Goal: Information Seeking & Learning: Learn about a topic

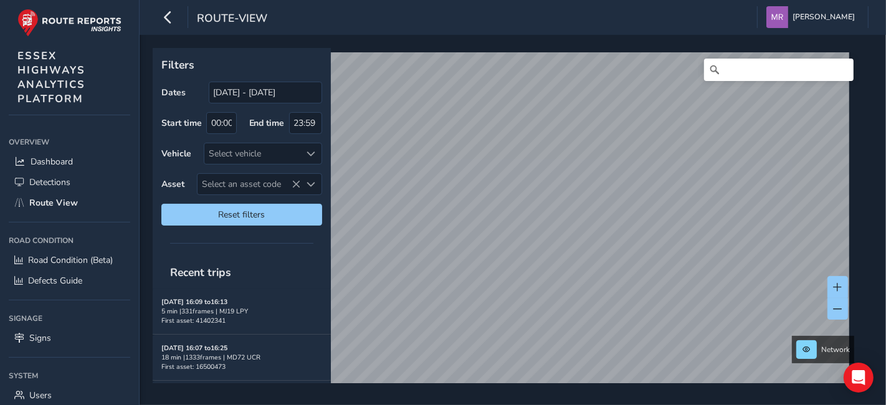
click at [226, 79] on div "Filters Dates [DATE] - [DATE] Start time 00:00 End time 23:59 Vehicle Select ve…" at bounding box center [509, 215] width 712 height 335
click at [237, 95] on input "[DATE] - [DATE]" at bounding box center [265, 93] width 113 height 22
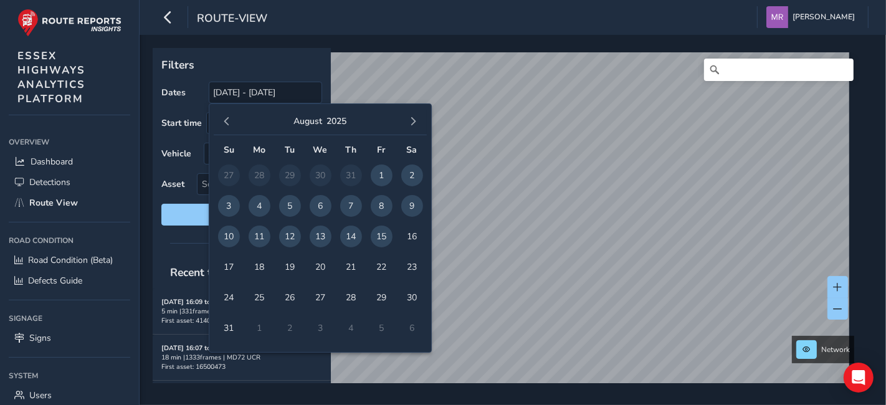
click at [209, 124] on div "August 2025 Su Mo Tu We Th Fr Sa 27 28 29 30 31 1 2 3 4 5 6 7 8 9 10 11 12 13 1…" at bounding box center [320, 227] width 223 height 249
click at [218, 123] on button "button" at bounding box center [226, 121] width 17 height 17
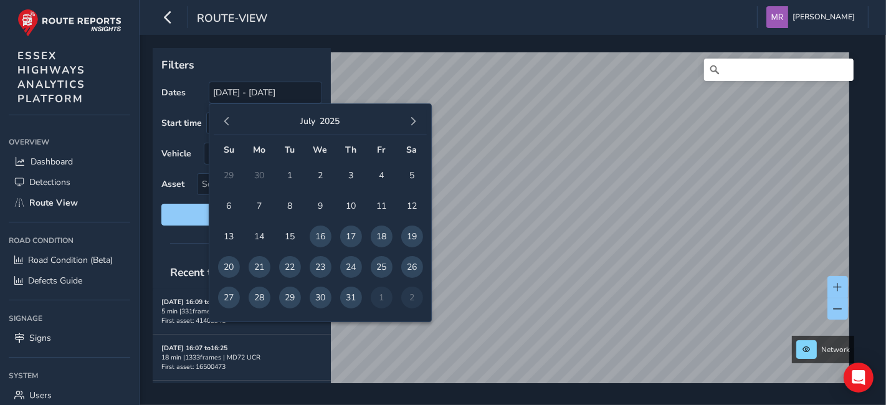
click at [218, 123] on button "button" at bounding box center [226, 121] width 17 height 17
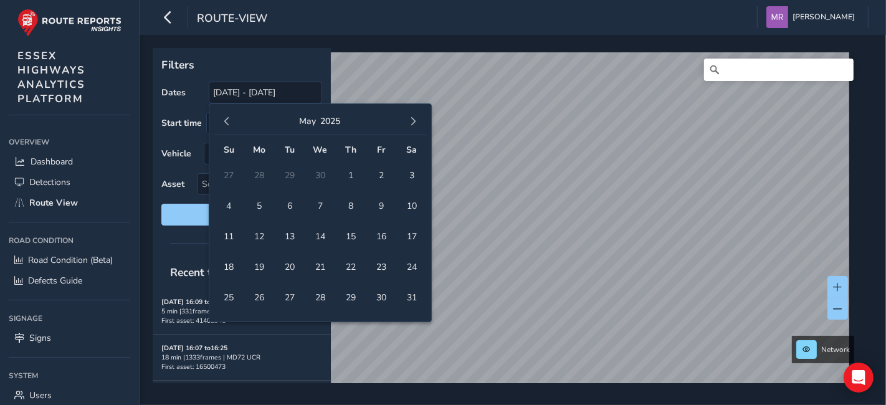
click at [219, 123] on button "button" at bounding box center [226, 121] width 17 height 17
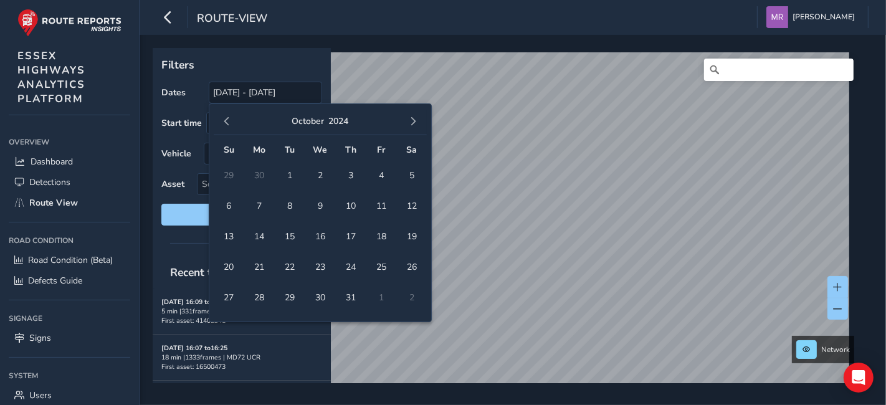
click at [219, 123] on button "button" at bounding box center [226, 121] width 17 height 17
click at [219, 207] on span "4" at bounding box center [229, 206] width 22 height 22
click at [416, 124] on span "button" at bounding box center [414, 121] width 9 height 9
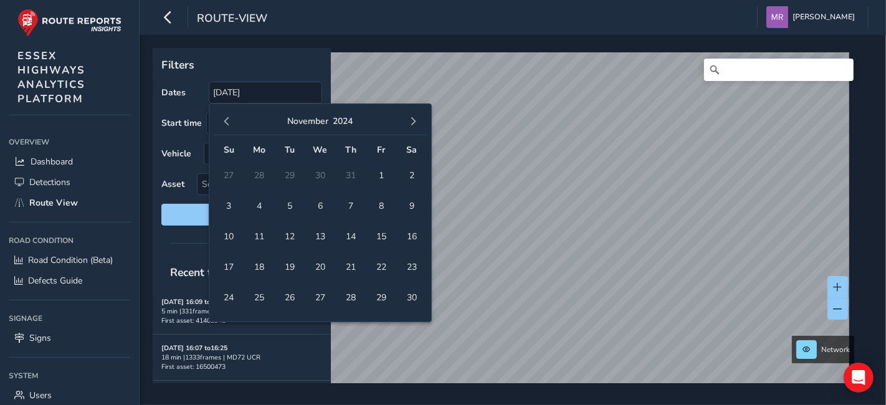
click at [415, 124] on span "button" at bounding box center [414, 121] width 9 height 9
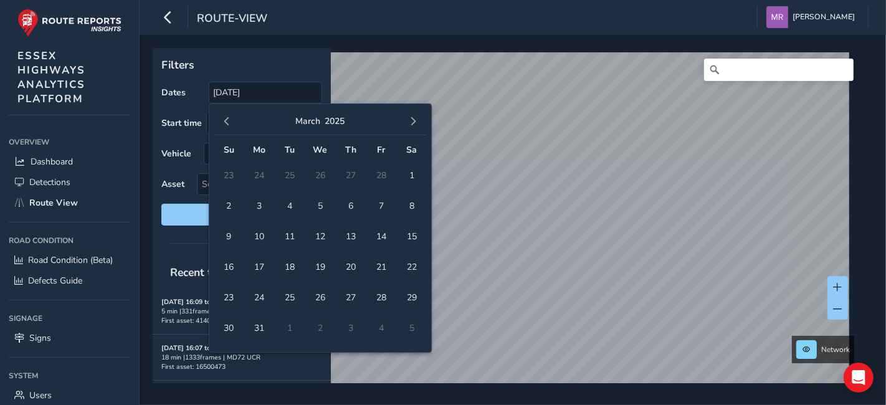
click at [415, 124] on span "button" at bounding box center [414, 121] width 9 height 9
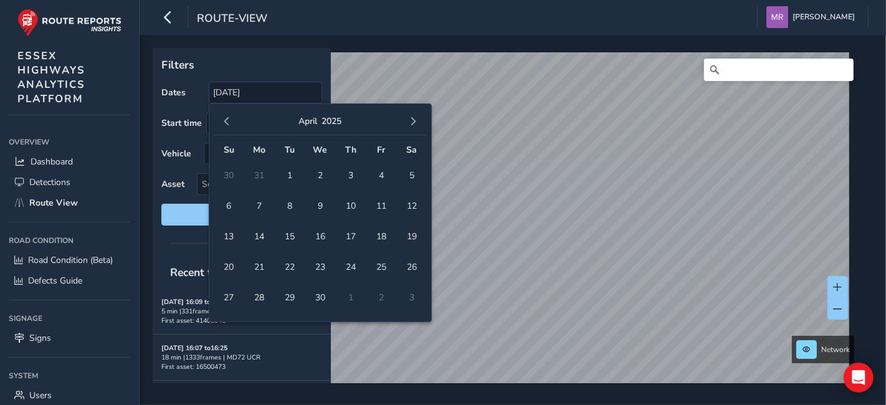
click at [415, 124] on span "button" at bounding box center [414, 121] width 9 height 9
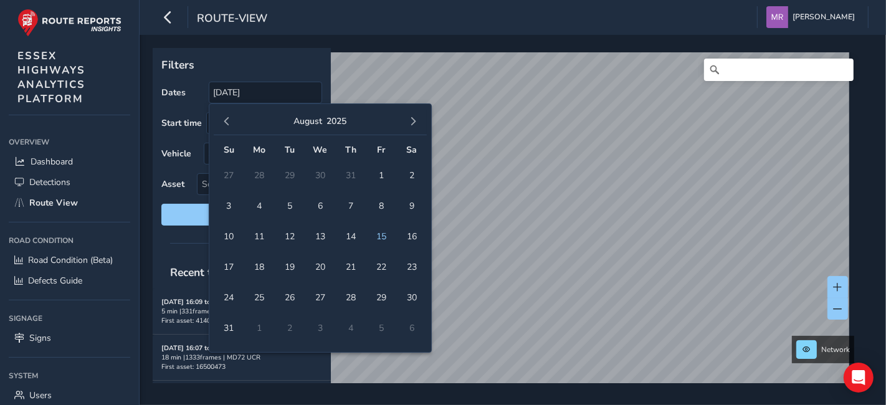
click at [415, 124] on span "button" at bounding box center [414, 121] width 9 height 9
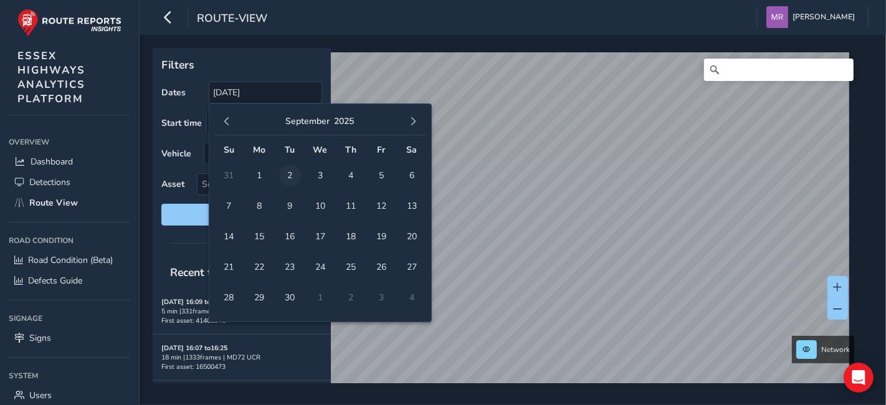
click at [294, 172] on span "2" at bounding box center [290, 176] width 22 height 22
type input "04/08/2024 - 02/09/2025"
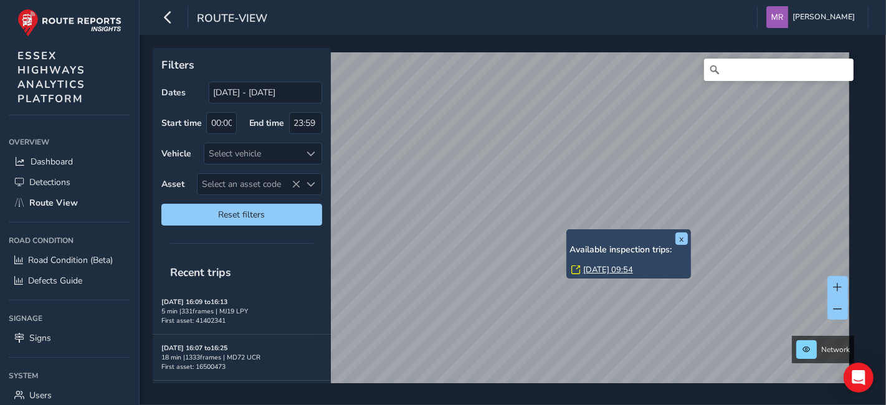
click at [597, 269] on link "Thu, 15 May, 09:54" at bounding box center [608, 269] width 50 height 11
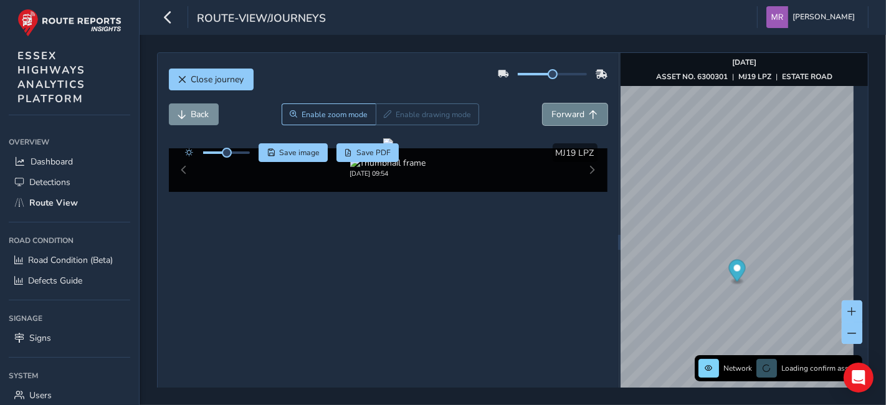
click at [554, 117] on span "Forward" at bounding box center [568, 114] width 33 height 12
click at [554, 116] on span "Forward" at bounding box center [568, 114] width 33 height 12
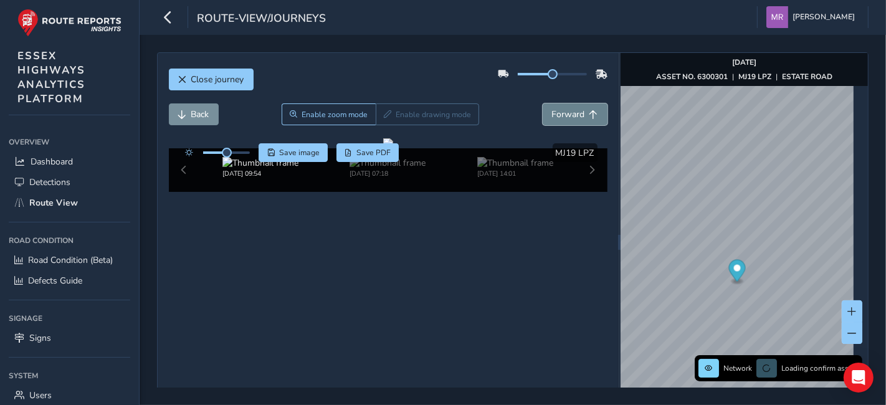
click at [554, 116] on span "Forward" at bounding box center [568, 114] width 33 height 12
click at [201, 118] on span "Back" at bounding box center [200, 114] width 18 height 12
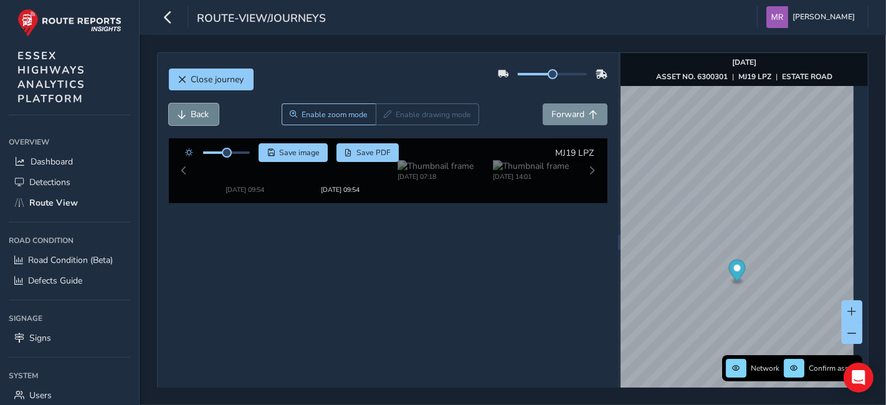
click at [201, 118] on span "Back" at bounding box center [200, 114] width 18 height 12
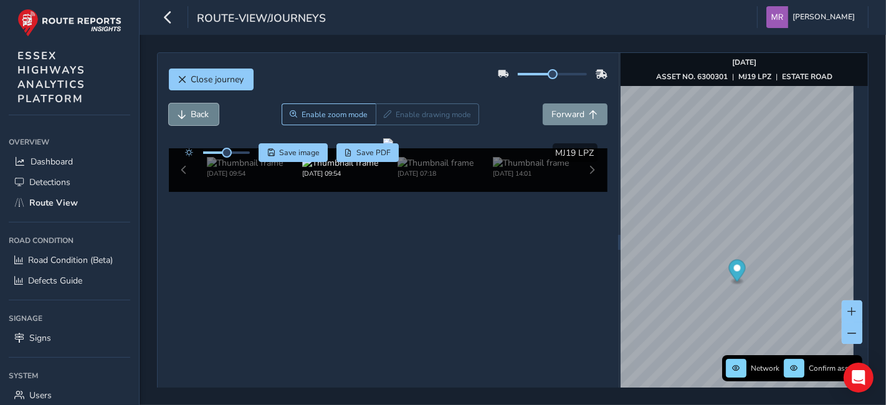
click at [201, 118] on span "Back" at bounding box center [200, 114] width 18 height 12
click at [555, 109] on span "Forward" at bounding box center [568, 114] width 33 height 12
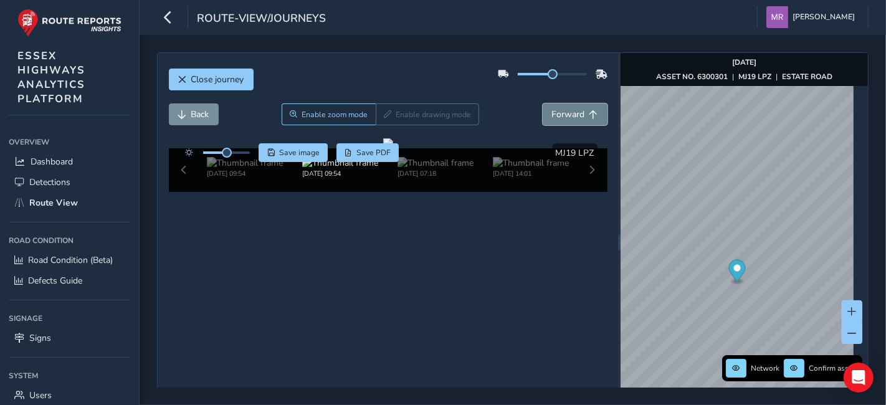
click at [555, 109] on span "Forward" at bounding box center [568, 114] width 33 height 12
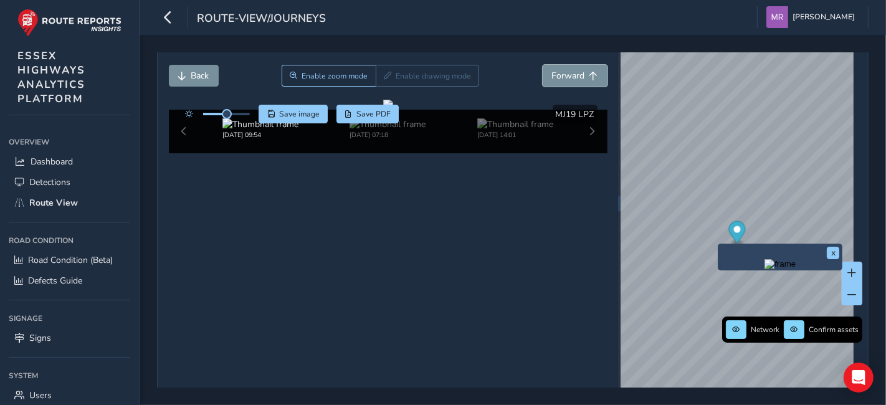
scroll to position [70, 0]
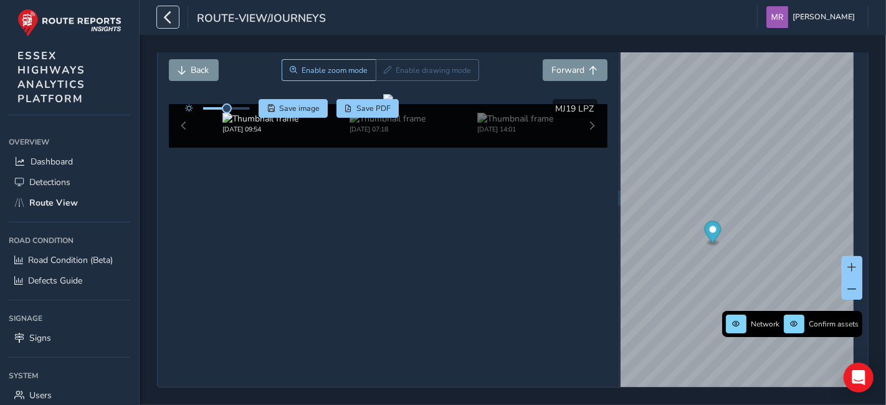
click at [175, 19] on button "button" at bounding box center [168, 17] width 22 height 22
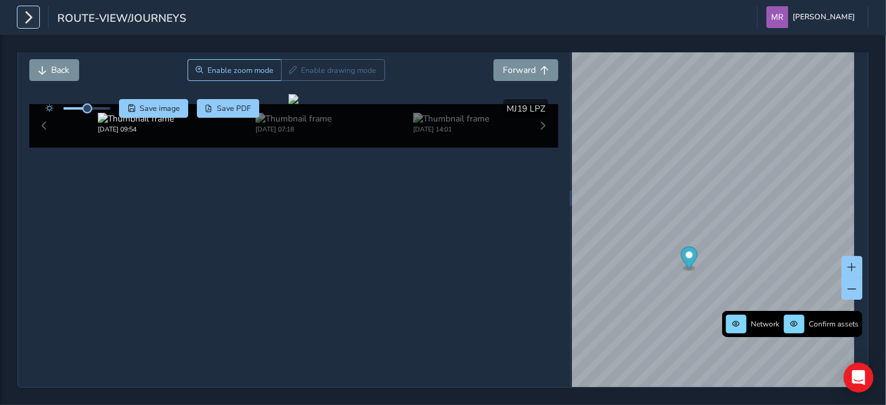
click at [21, 11] on button "button" at bounding box center [28, 17] width 22 height 22
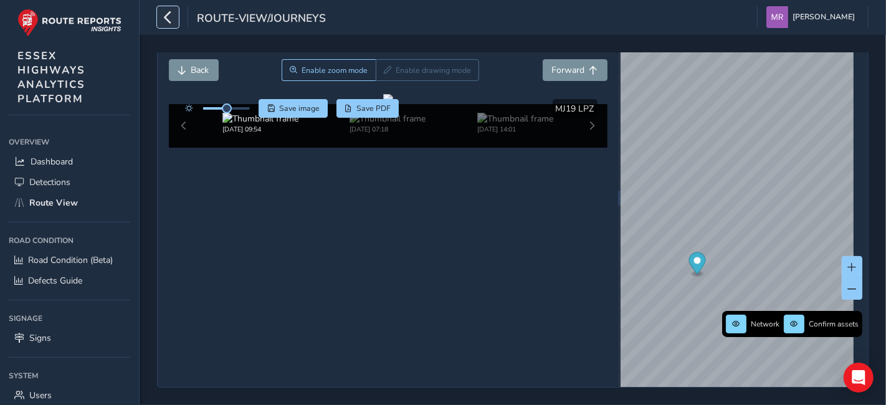
click at [173, 16] on icon "button" at bounding box center [167, 17] width 13 height 22
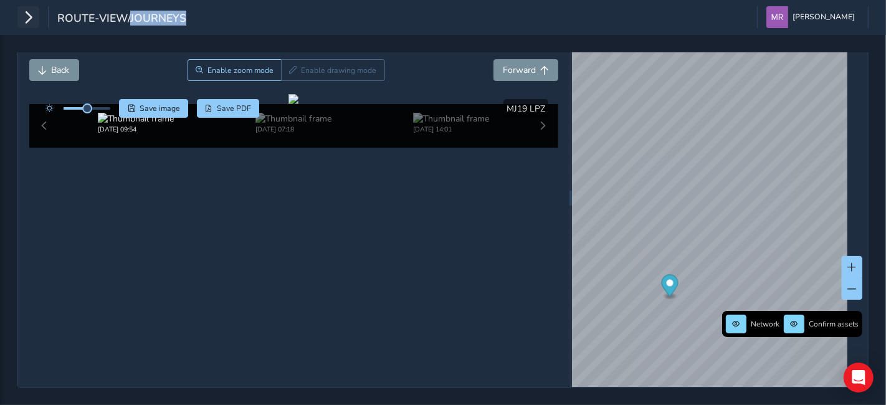
click at [173, 16] on span "route-view/journeys" at bounding box center [121, 19] width 129 height 17
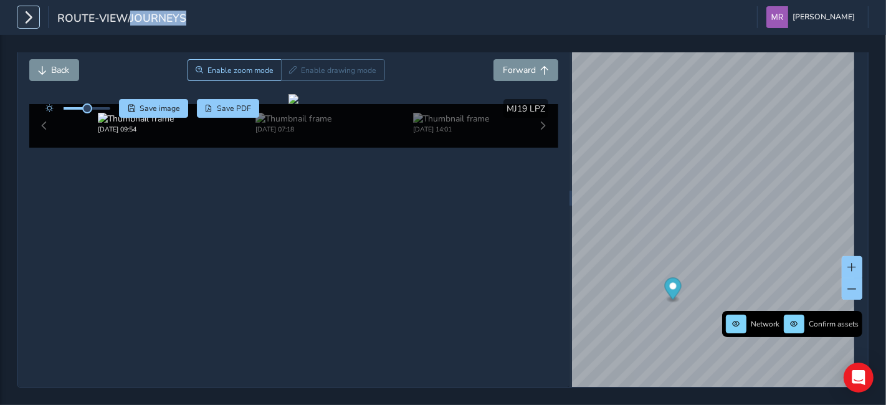
click at [30, 12] on icon "button" at bounding box center [28, 17] width 13 height 22
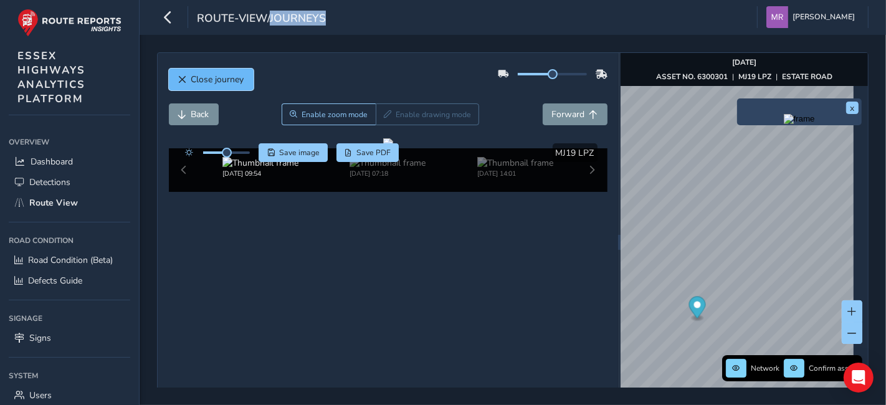
click at [198, 80] on span "Close journey" at bounding box center [217, 80] width 53 height 12
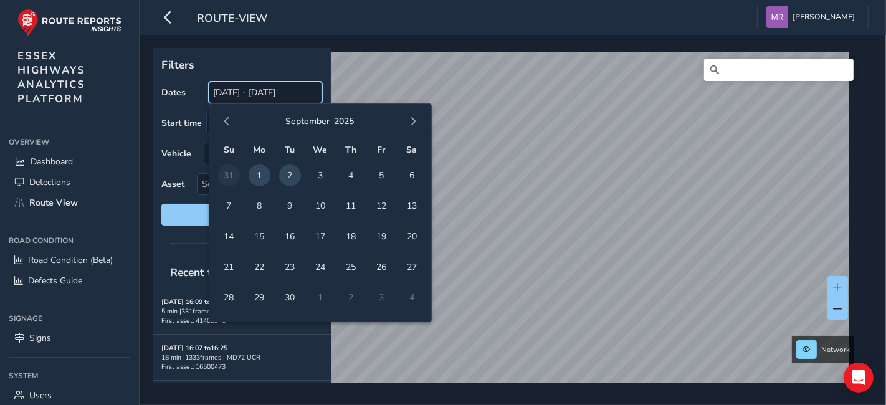
click at [233, 90] on input "04/08/2024 - 02/09/2025" at bounding box center [265, 93] width 113 height 22
click at [219, 120] on button "button" at bounding box center [226, 121] width 17 height 17
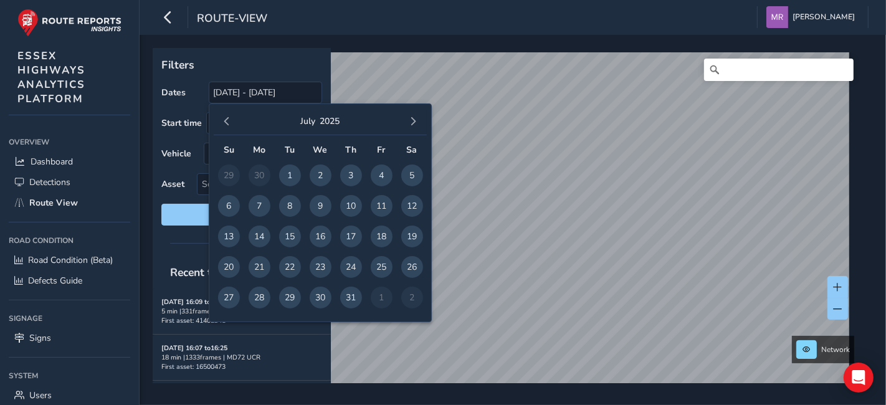
click at [219, 120] on button "button" at bounding box center [226, 121] width 17 height 17
click at [406, 123] on button "button" at bounding box center [413, 121] width 17 height 17
click at [405, 122] on button "button" at bounding box center [413, 121] width 17 height 17
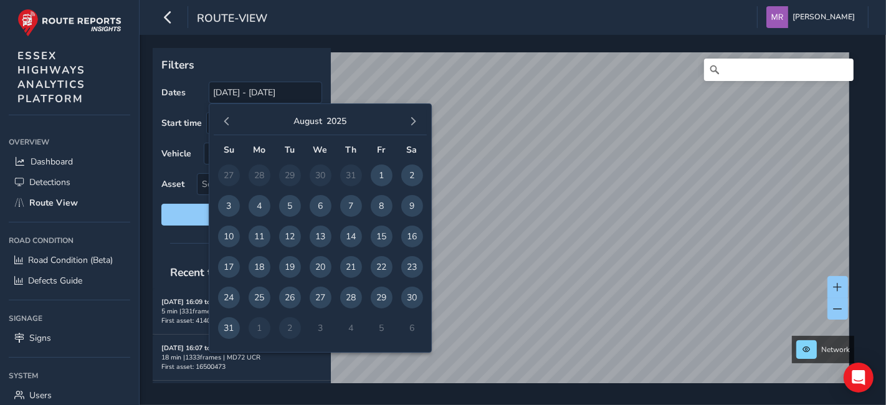
click at [313, 204] on span "6" at bounding box center [321, 206] width 22 height 22
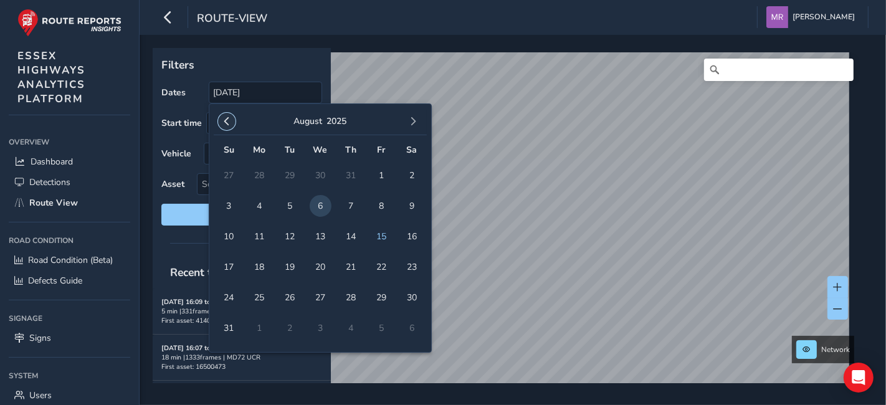
click at [219, 120] on button "button" at bounding box center [226, 121] width 17 height 17
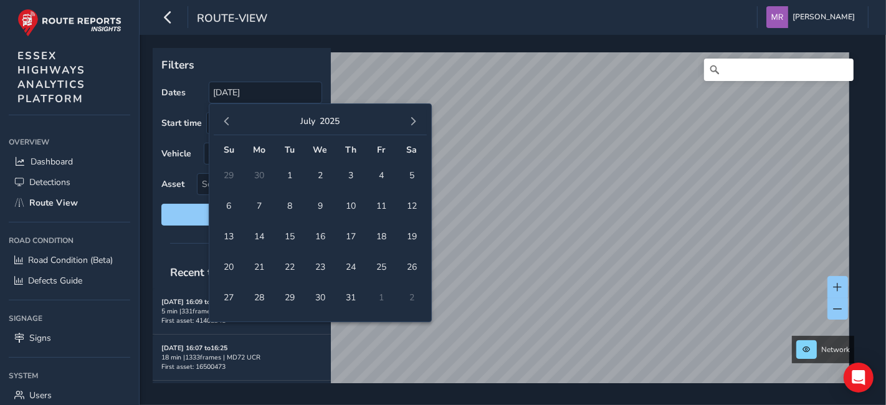
click at [219, 120] on button "button" at bounding box center [226, 121] width 17 height 17
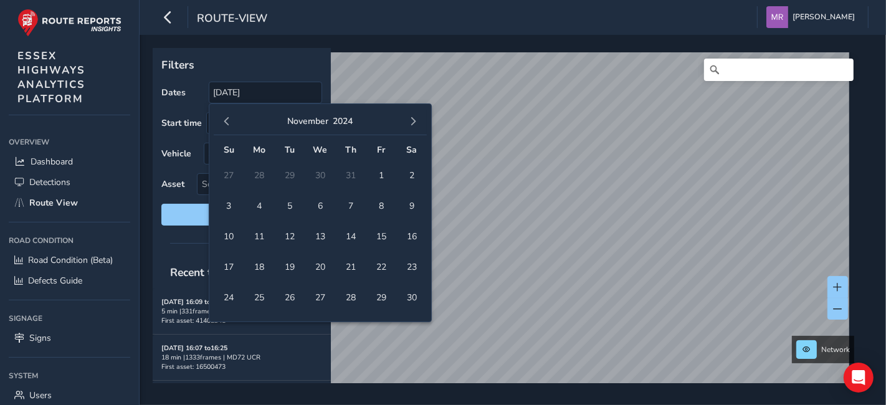
click at [219, 120] on button "button" at bounding box center [226, 121] width 17 height 17
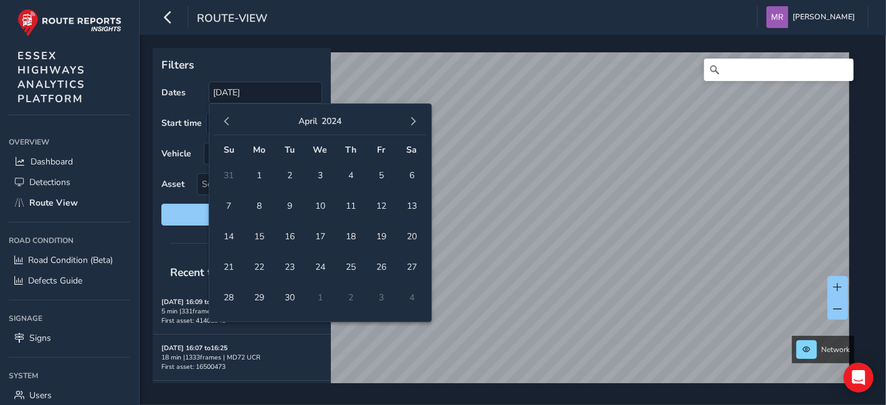
click at [219, 120] on button "button" at bounding box center [226, 121] width 17 height 17
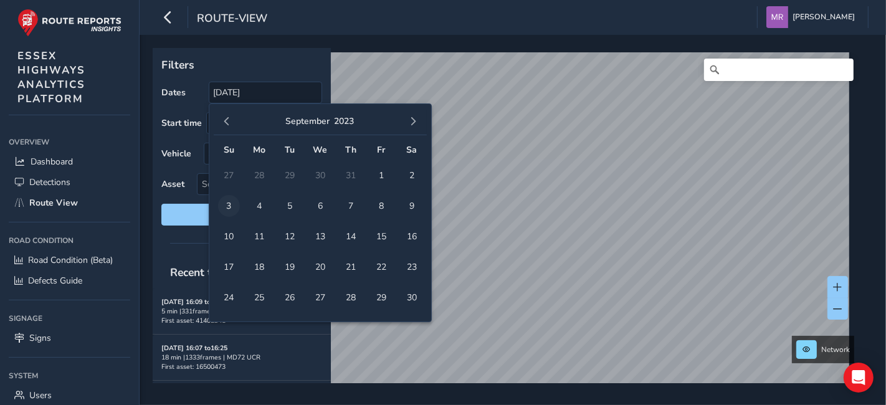
click at [228, 204] on span "3" at bounding box center [229, 206] width 22 height 22
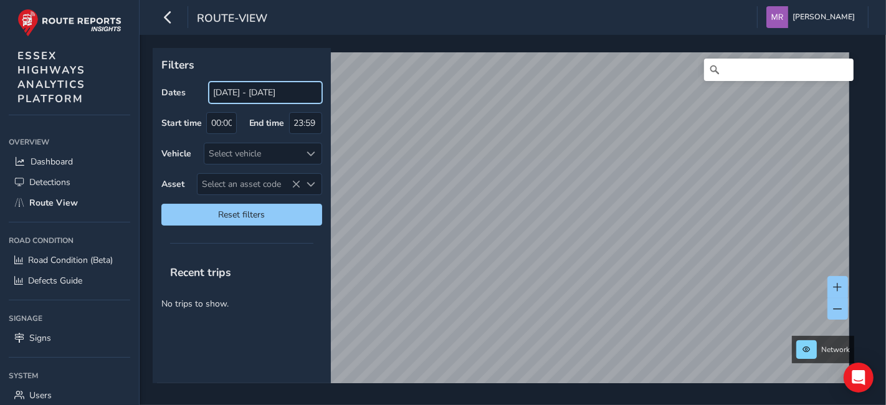
click at [241, 98] on input "06/08/2025 - 03/09/2023" at bounding box center [265, 93] width 113 height 22
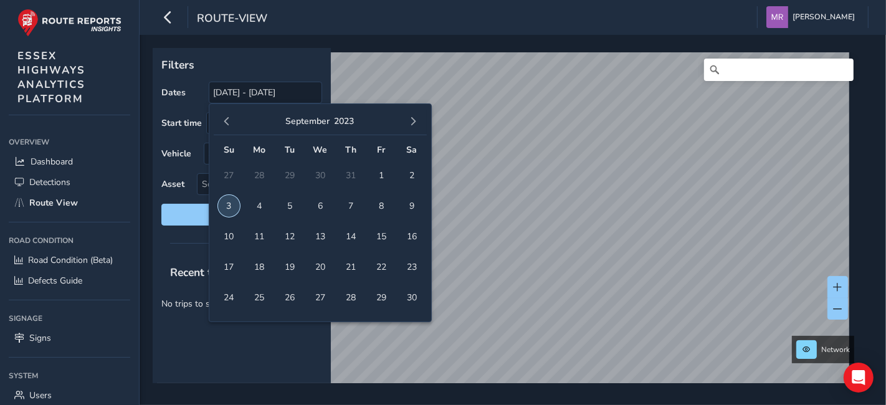
click at [234, 203] on span "3" at bounding box center [229, 206] width 22 height 22
click at [406, 118] on button "button" at bounding box center [413, 121] width 17 height 17
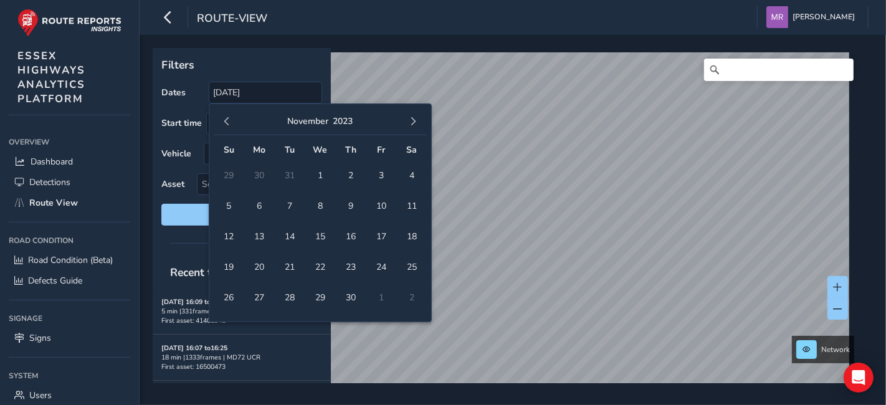
click at [406, 118] on button "button" at bounding box center [413, 121] width 17 height 17
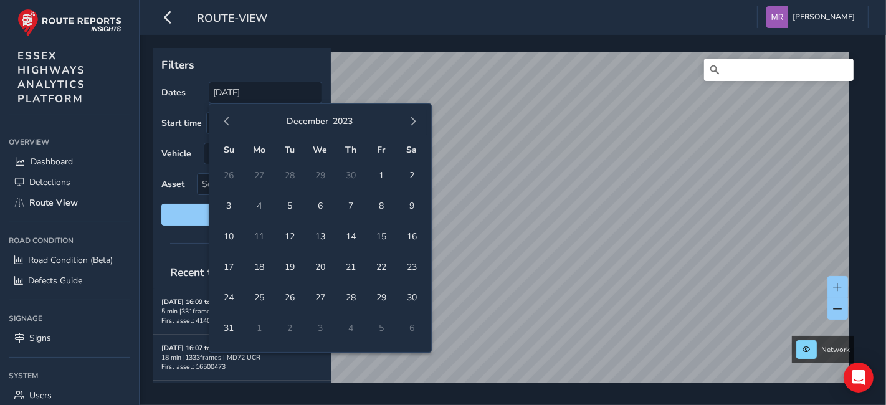
click at [406, 118] on button "button" at bounding box center [413, 121] width 17 height 17
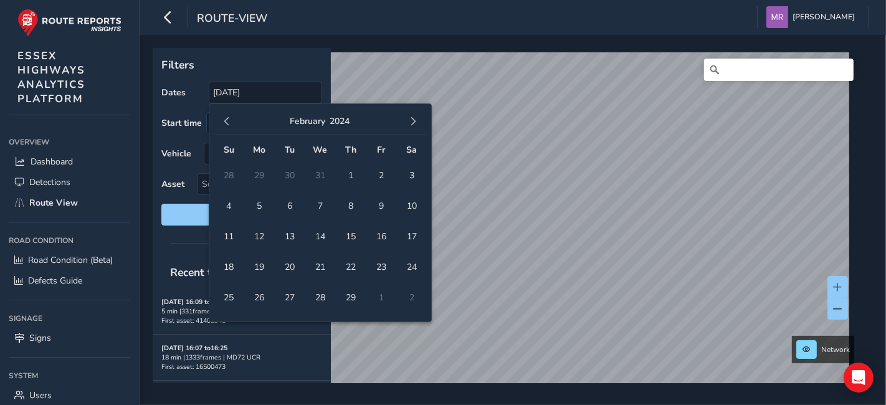
click at [406, 118] on button "button" at bounding box center [413, 121] width 17 height 17
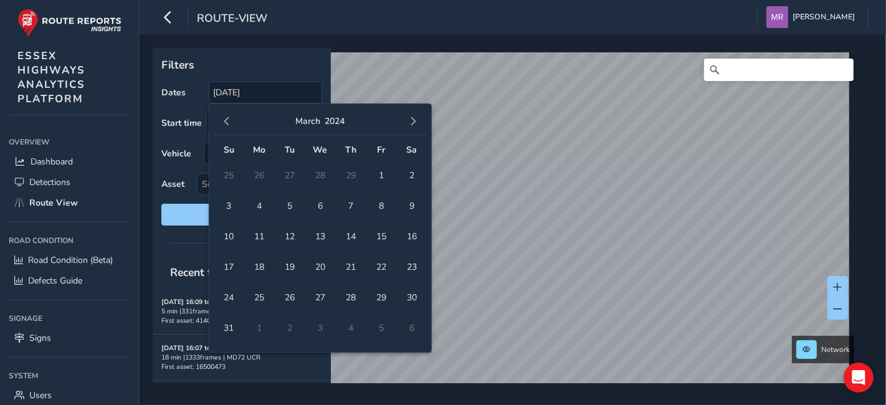
click at [406, 118] on button "button" at bounding box center [413, 121] width 17 height 17
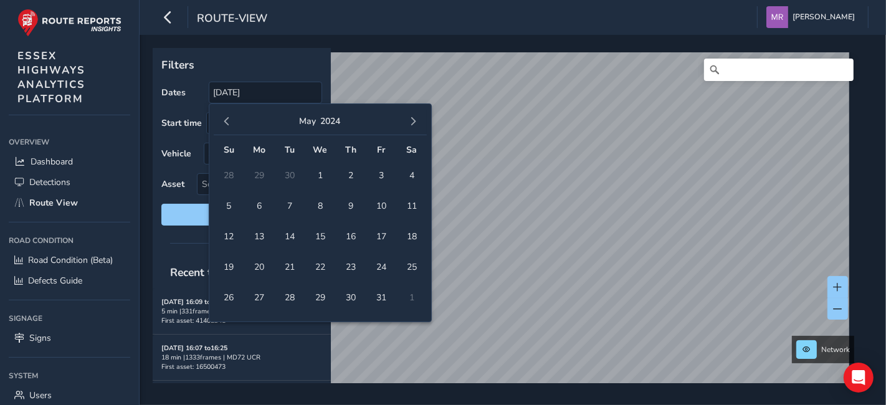
click at [406, 118] on button "button" at bounding box center [413, 121] width 17 height 17
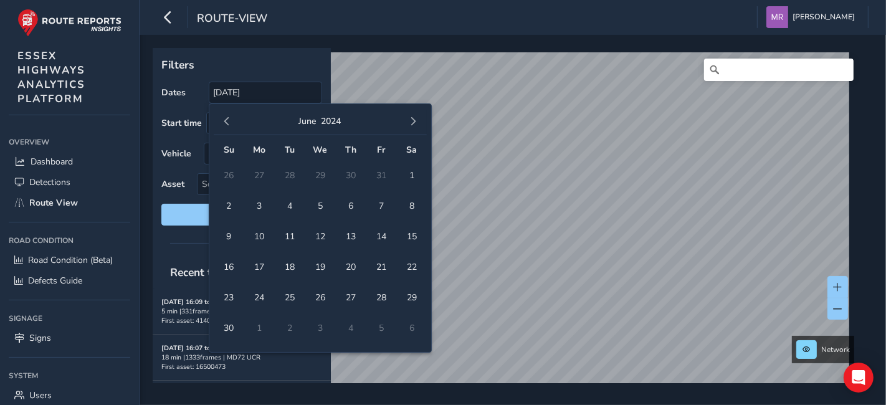
click at [406, 118] on button "button" at bounding box center [413, 121] width 17 height 17
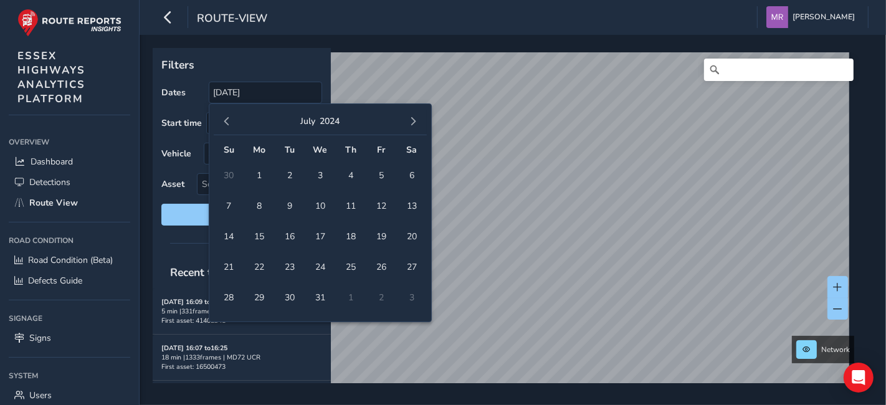
click at [406, 118] on button "button" at bounding box center [413, 121] width 17 height 17
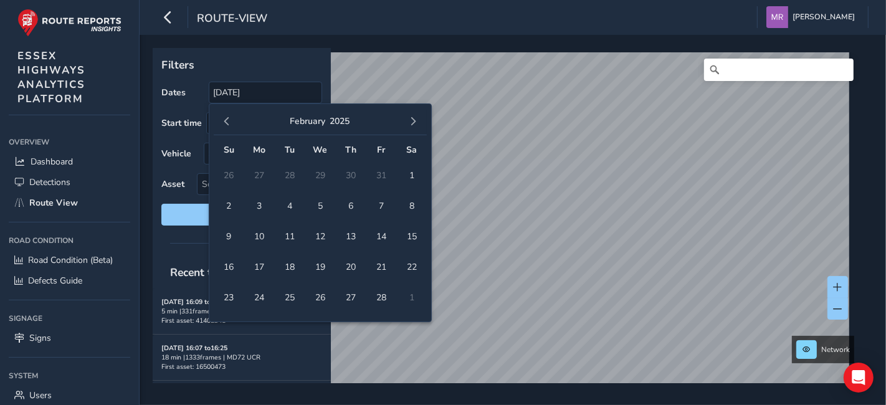
click at [406, 118] on button "button" at bounding box center [413, 121] width 17 height 17
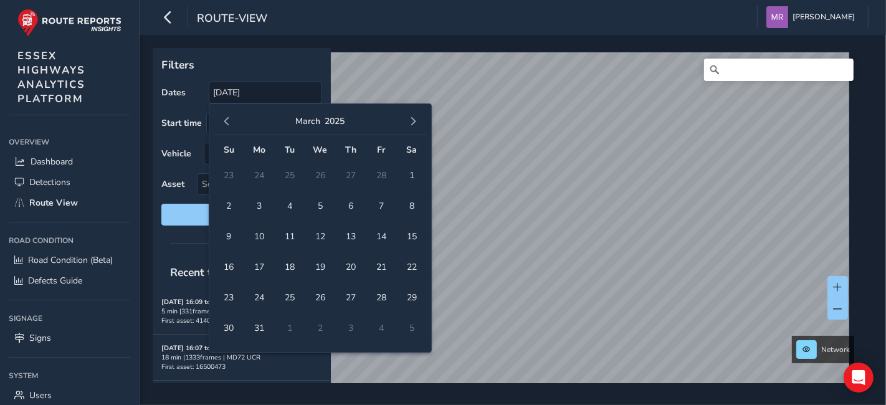
click at [406, 118] on button "button" at bounding box center [413, 121] width 17 height 17
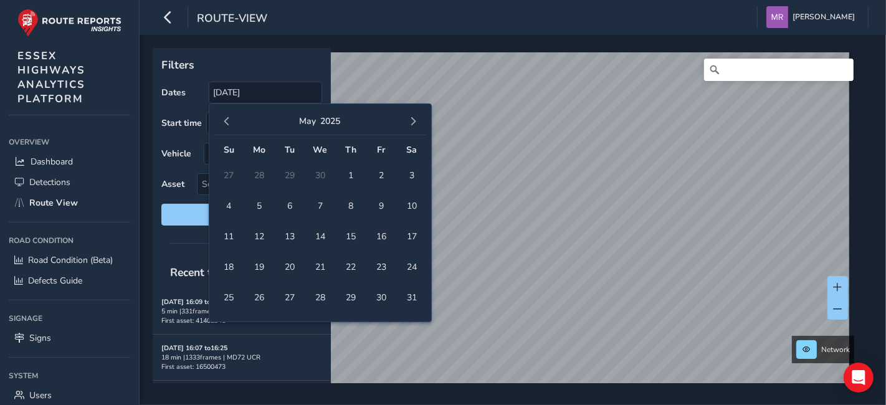
click at [406, 118] on button "button" at bounding box center [413, 121] width 17 height 17
click at [282, 204] on span "7" at bounding box center [290, 206] width 22 height 22
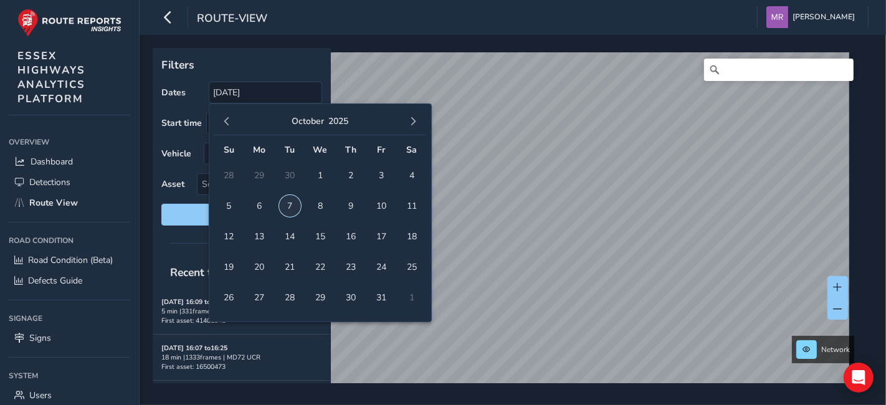
type input "03/09/2023 - 07/10/2025"
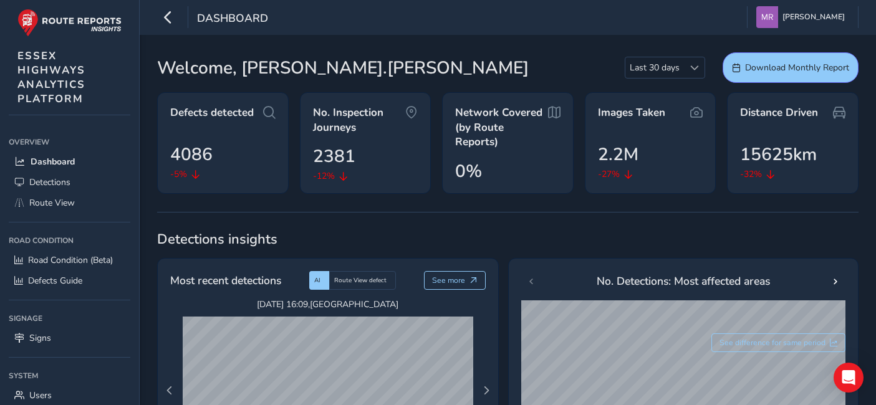
click at [61, 202] on span "Route View" at bounding box center [52, 203] width 46 height 12
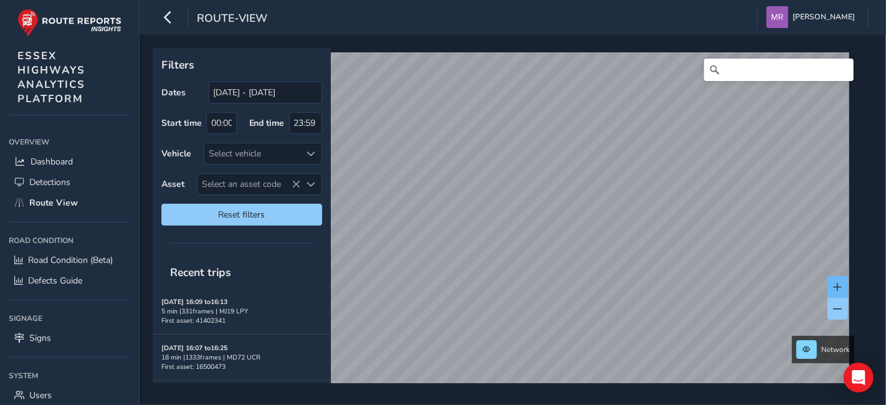
click at [659, 259] on div "Filters Dates [DATE] - [DATE] Start time 00:00 End time 23:59 Vehicle Select ve…" at bounding box center [513, 220] width 747 height 370
drag, startPoint x: 880, startPoint y: 295, endPoint x: 163, endPoint y: 182, distance: 725.8
click at [163, 182] on div "Filters Dates [DATE] - [DATE] Start time 00:00 End time 23:59 Vehicle Select ve…" at bounding box center [509, 215] width 712 height 335
click at [319, 138] on div "Filters Dates [DATE] - [DATE] Start time 00:00 End time 23:59 Vehicle Select ve…" at bounding box center [509, 215] width 712 height 335
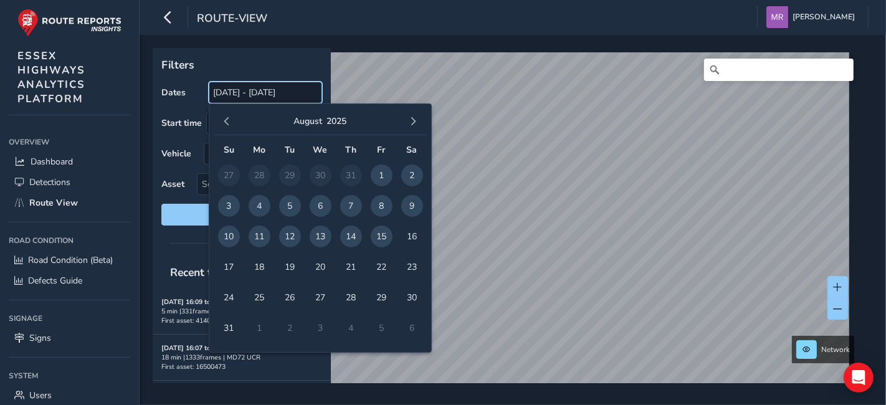
click at [242, 99] on input "[DATE] - [DATE]" at bounding box center [265, 93] width 113 height 22
click at [228, 125] on span "button" at bounding box center [227, 121] width 9 height 9
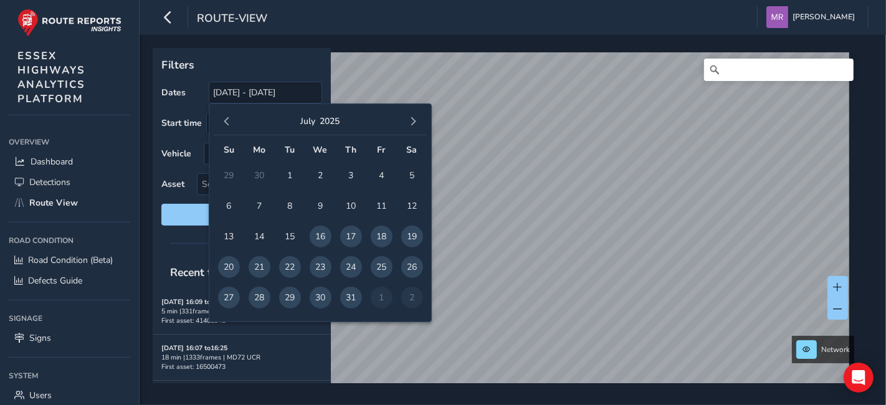
click at [228, 125] on span "button" at bounding box center [227, 121] width 9 height 9
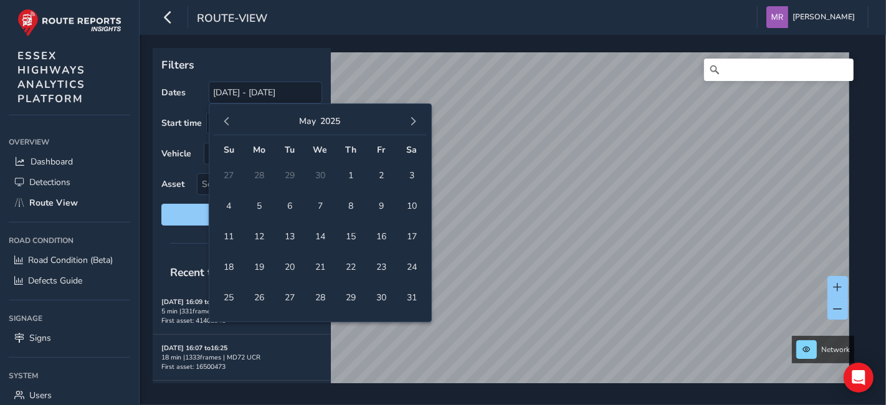
click at [228, 125] on span "button" at bounding box center [227, 121] width 9 height 9
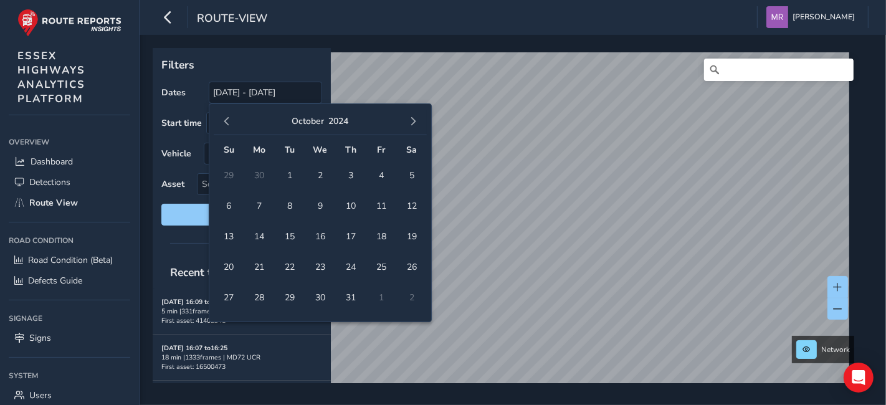
click at [228, 125] on span "button" at bounding box center [227, 121] width 9 height 9
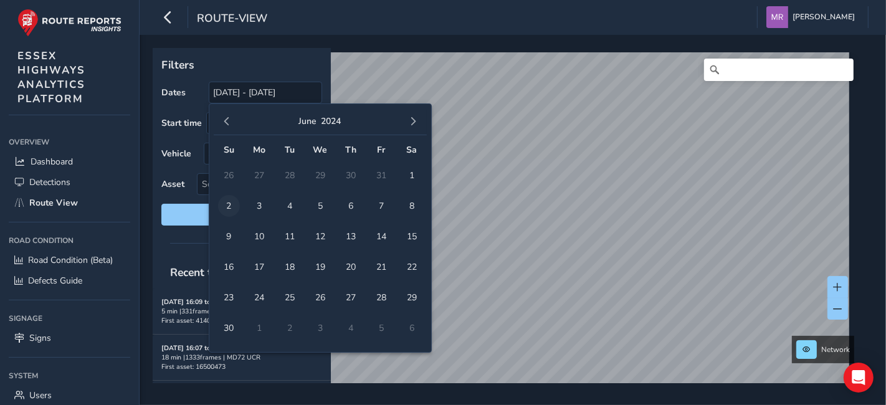
click at [232, 203] on span "2" at bounding box center [229, 206] width 22 height 22
click at [413, 121] on span "button" at bounding box center [414, 121] width 9 height 9
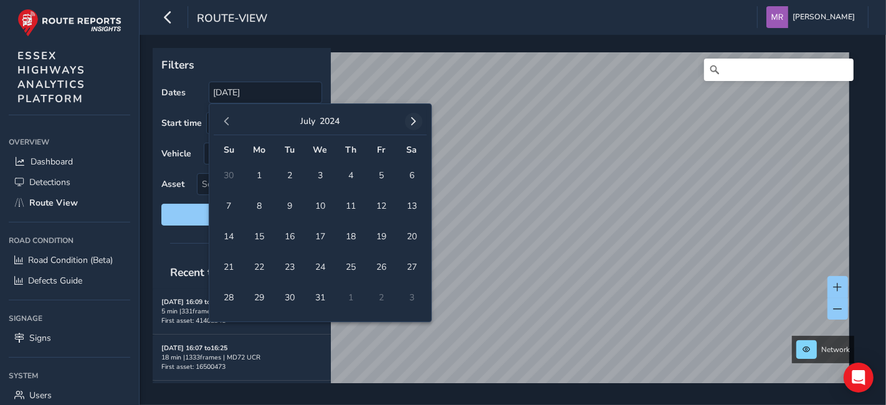
click at [413, 121] on span "button" at bounding box center [414, 121] width 9 height 9
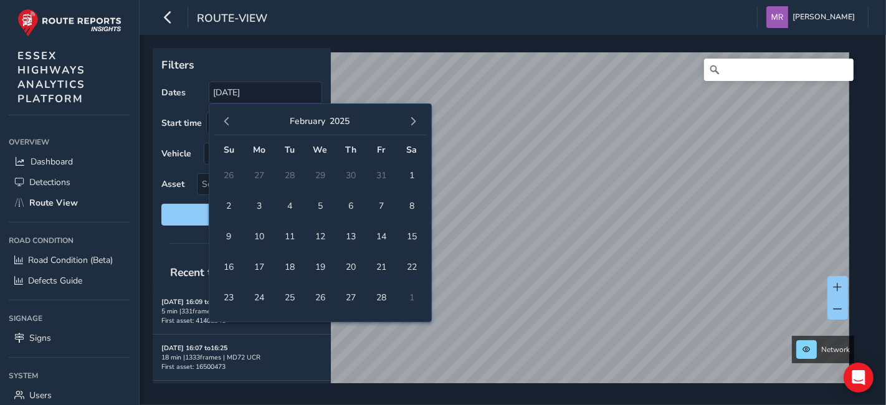
click at [413, 121] on span "button" at bounding box center [414, 121] width 9 height 9
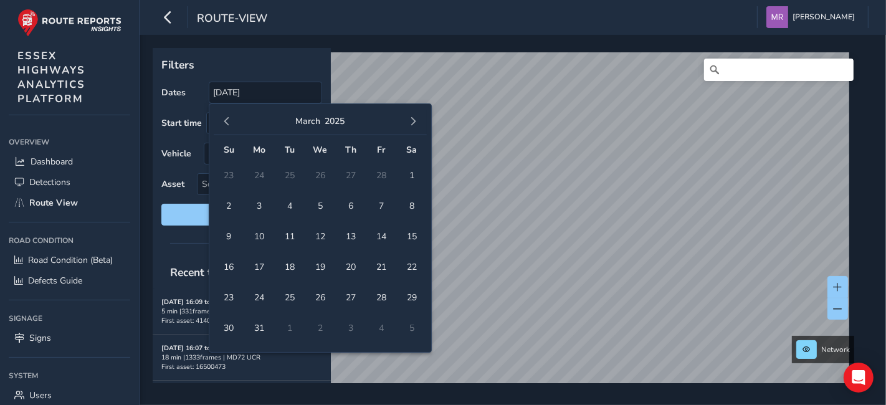
click at [413, 121] on span "button" at bounding box center [414, 121] width 9 height 9
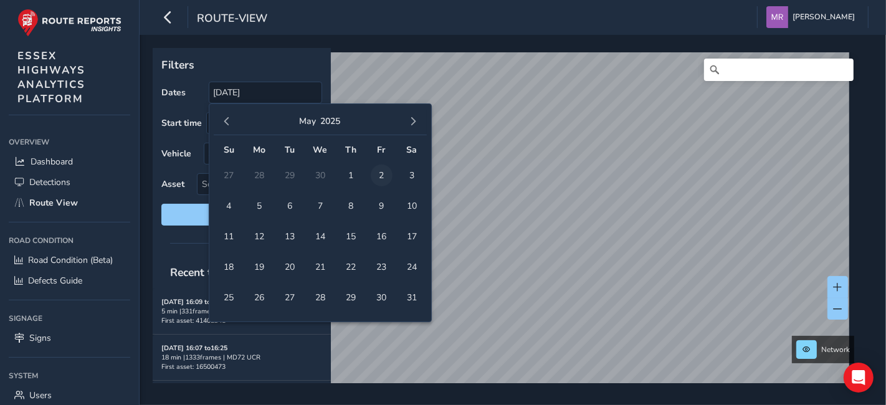
click at [380, 179] on span "2" at bounding box center [382, 176] width 22 height 22
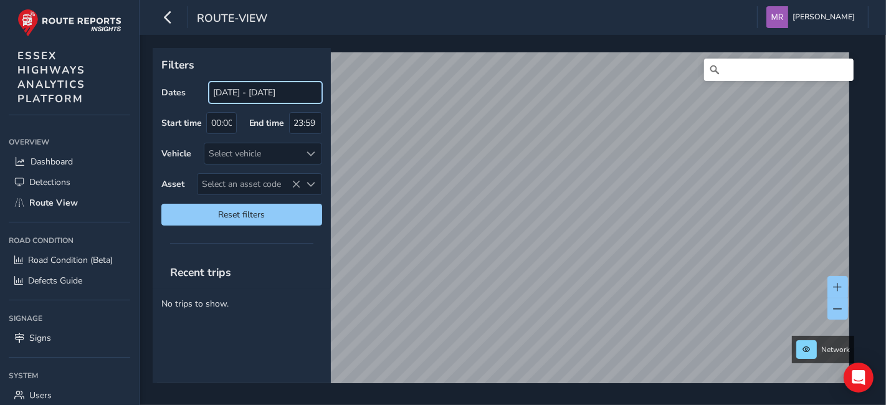
click at [218, 94] on input "[DATE] - [DATE]" at bounding box center [265, 93] width 113 height 22
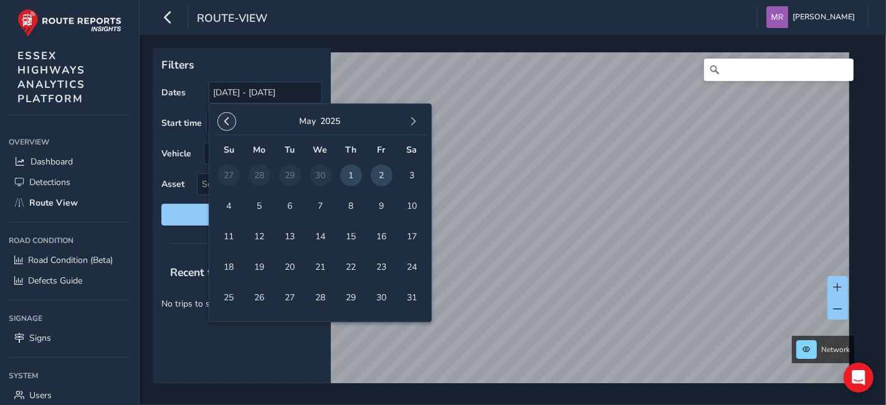
click at [224, 122] on span "button" at bounding box center [227, 121] width 9 height 9
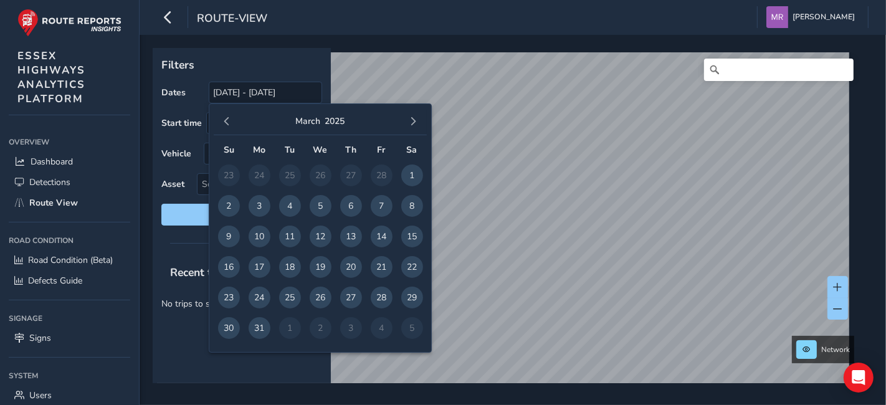
click at [224, 122] on span "button" at bounding box center [227, 121] width 9 height 9
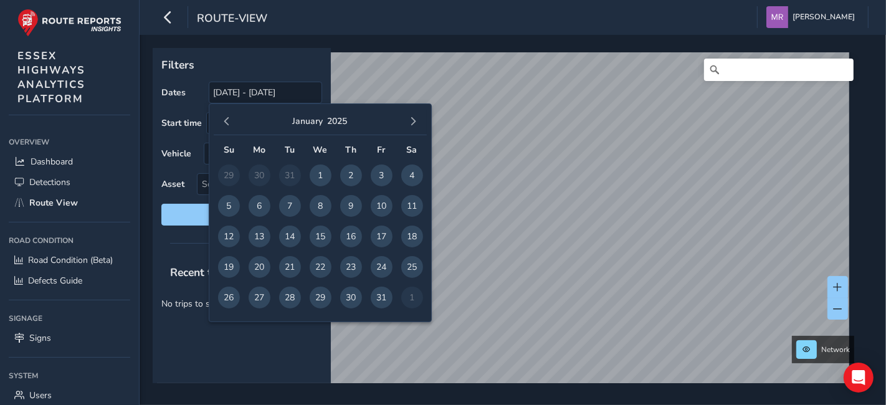
click at [224, 122] on span "button" at bounding box center [227, 121] width 9 height 9
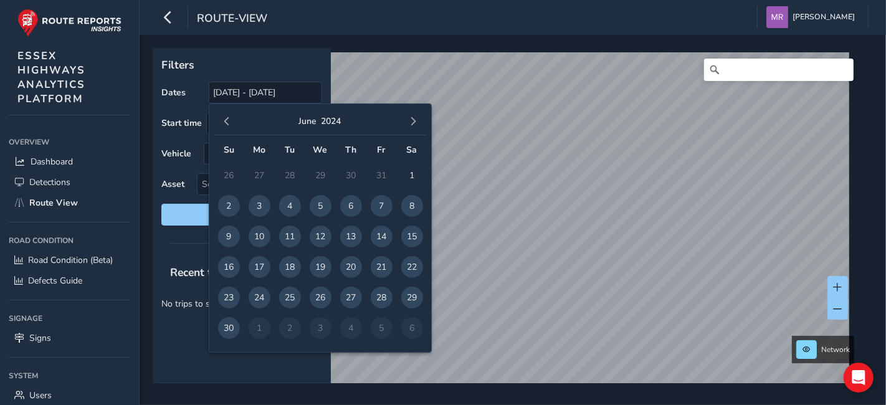
click at [224, 122] on span "button" at bounding box center [227, 121] width 9 height 9
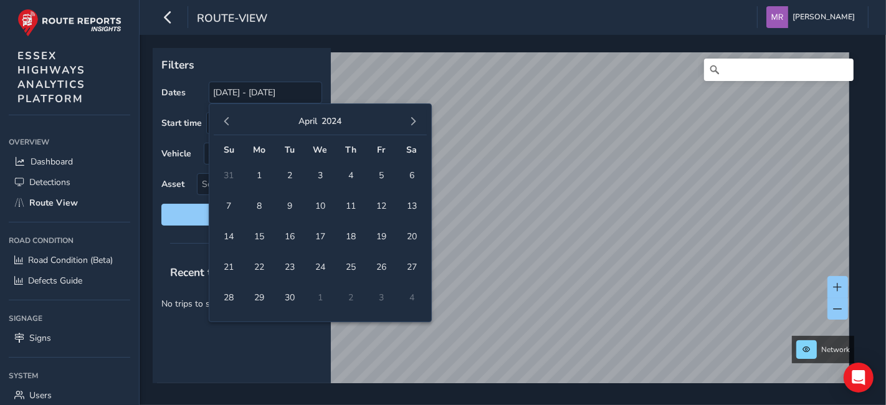
click at [224, 122] on span "button" at bounding box center [227, 121] width 9 height 9
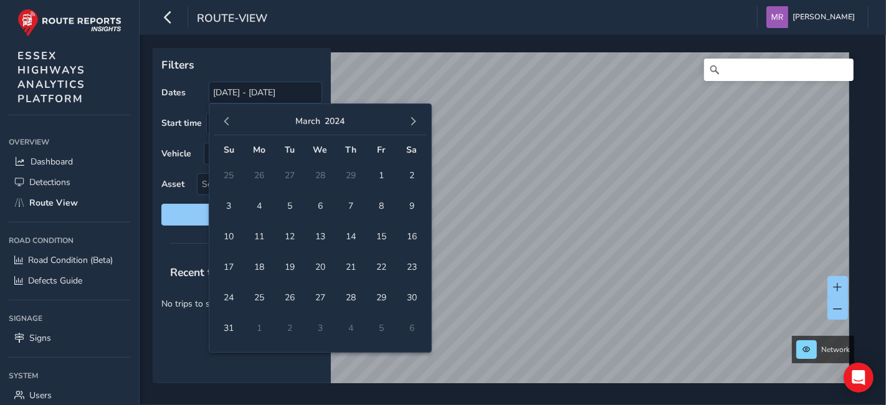
click at [224, 122] on span "button" at bounding box center [227, 121] width 9 height 9
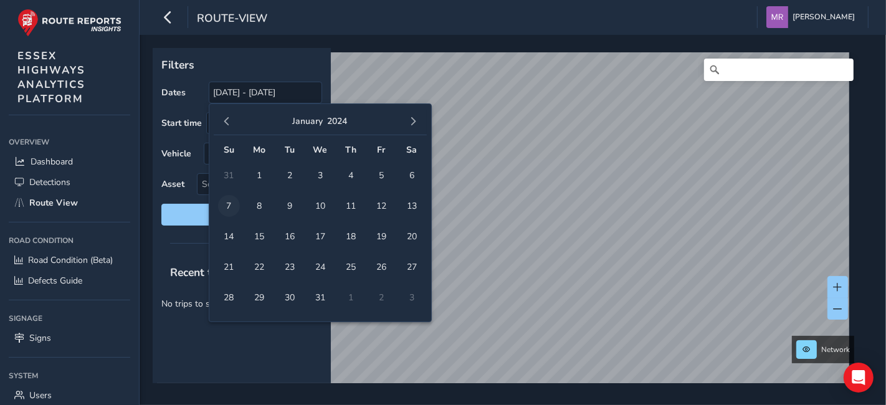
click at [229, 199] on span "7" at bounding box center [229, 206] width 22 height 22
click at [415, 121] on span "button" at bounding box center [414, 121] width 9 height 9
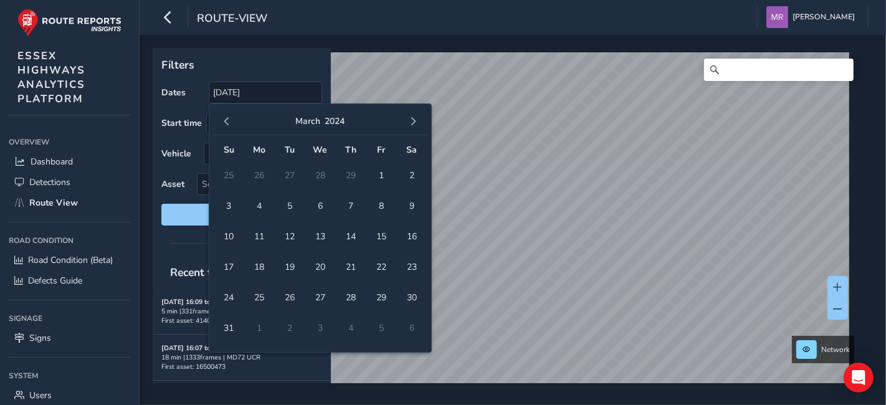
click at [415, 120] on span "button" at bounding box center [414, 121] width 9 height 9
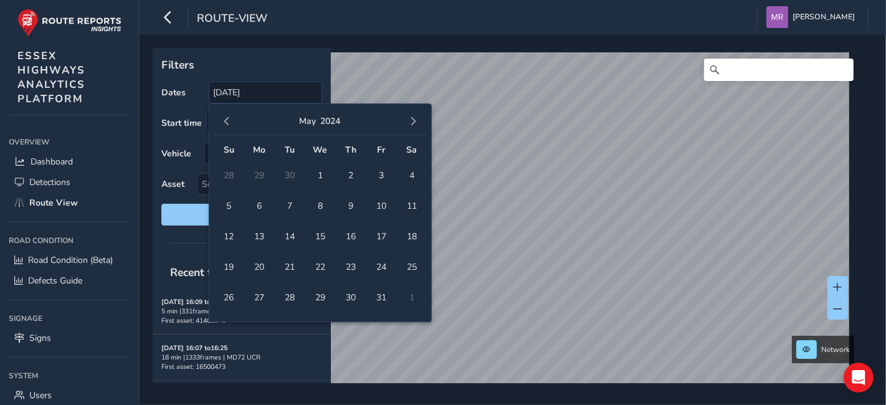
click at [416, 118] on span "button" at bounding box center [414, 121] width 9 height 9
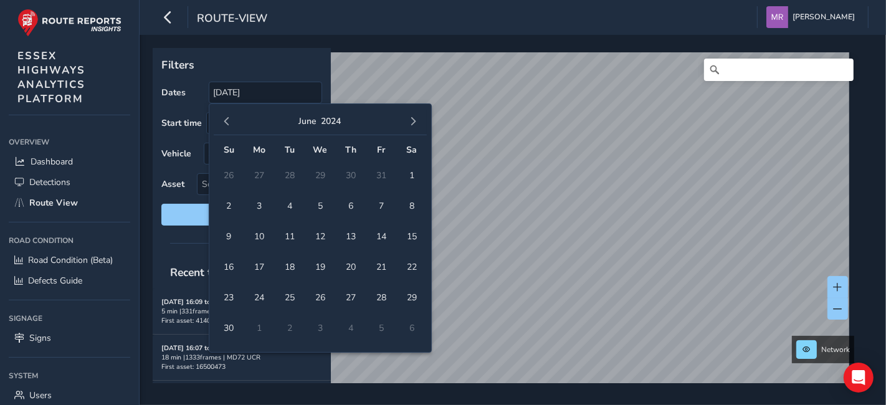
click at [416, 118] on span "button" at bounding box center [414, 121] width 9 height 9
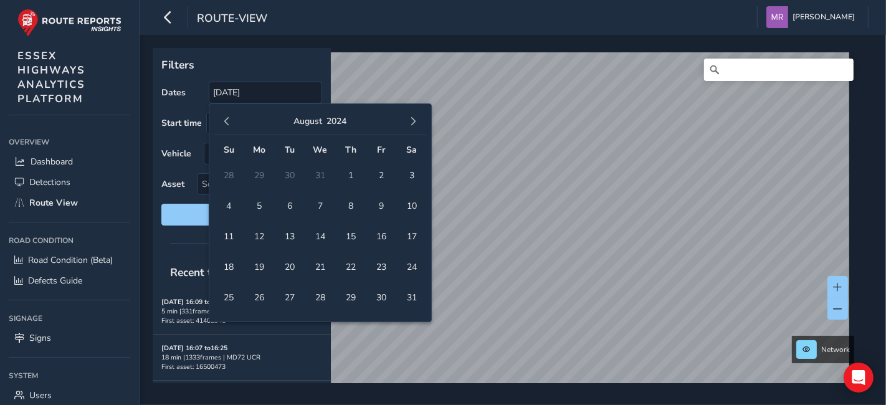
click at [416, 118] on span "button" at bounding box center [414, 121] width 9 height 9
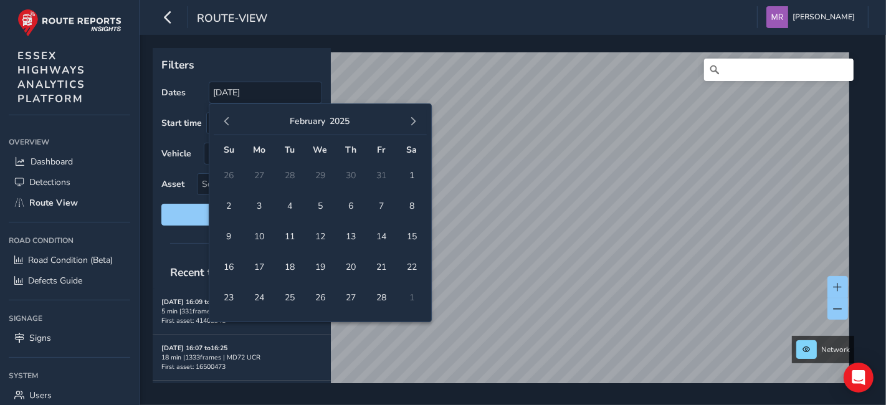
click at [416, 118] on span "button" at bounding box center [414, 121] width 9 height 9
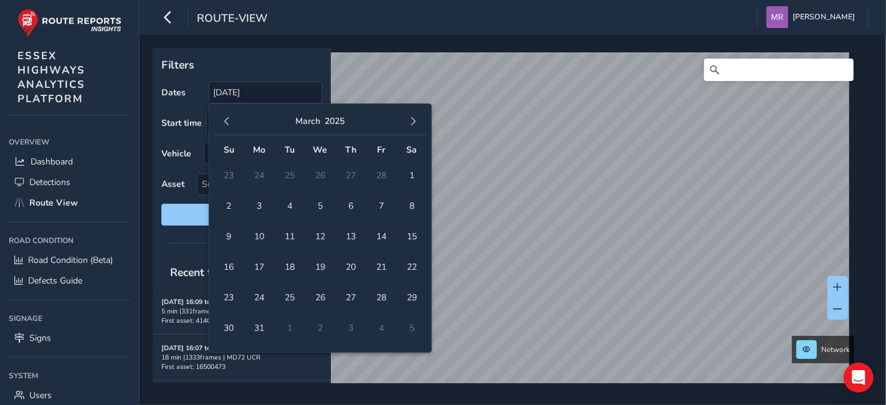
click at [416, 118] on span "button" at bounding box center [414, 121] width 9 height 9
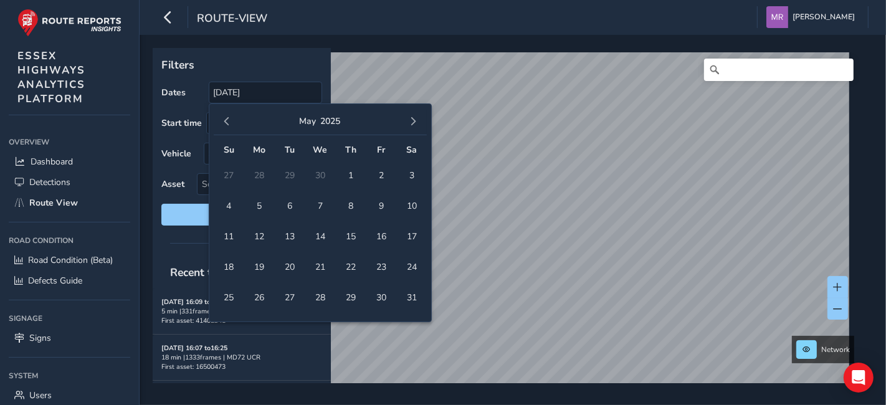
click at [416, 118] on span "button" at bounding box center [414, 121] width 9 height 9
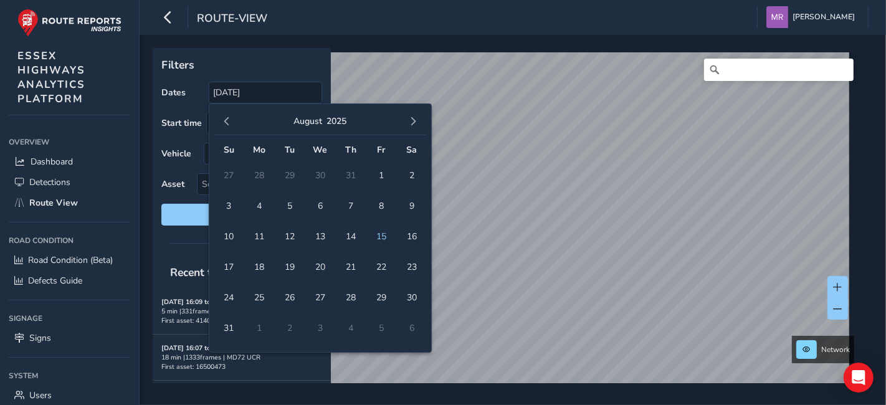
click at [416, 118] on span "button" at bounding box center [414, 121] width 9 height 9
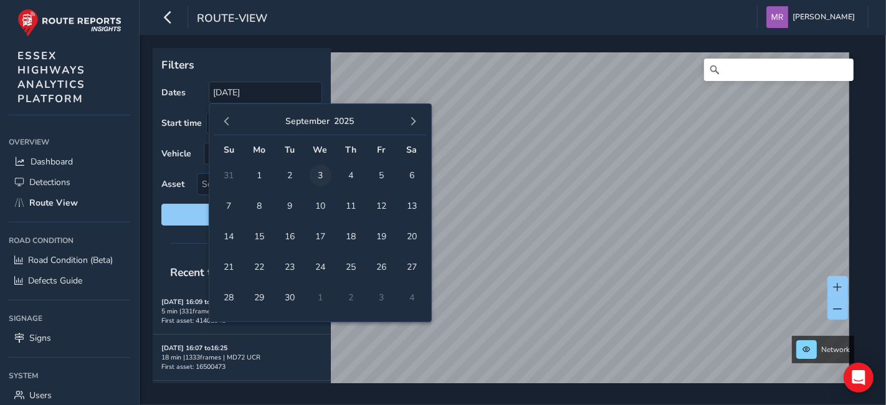
click at [317, 180] on span "3" at bounding box center [321, 176] width 22 height 22
type input "[DATE] - [DATE]"
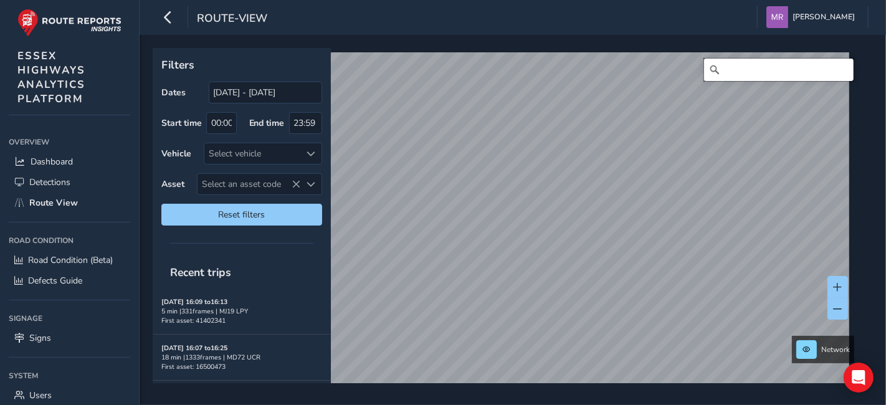
click at [778, 65] on input "Search" at bounding box center [779, 70] width 150 height 22
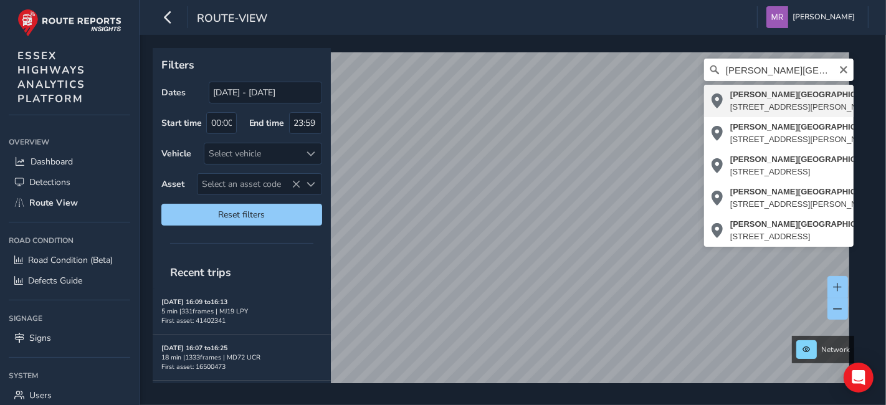
type input "[PERSON_NAME][STREET_ADDRESS][PERSON_NAME]"
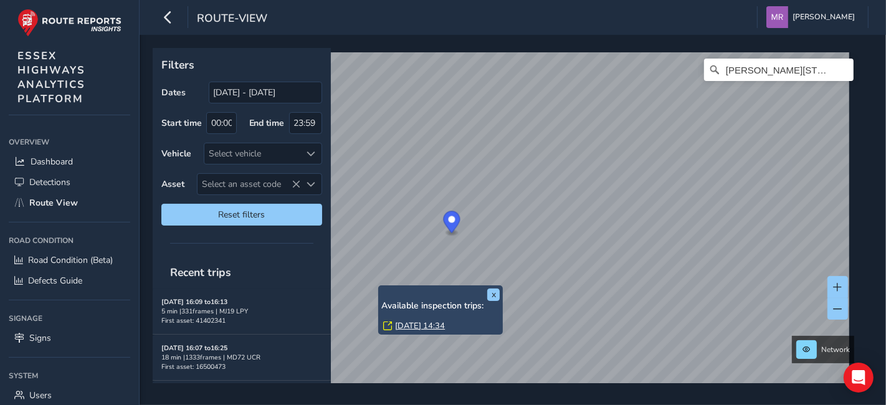
click at [413, 320] on link "[DATE] 14:34" at bounding box center [420, 325] width 50 height 11
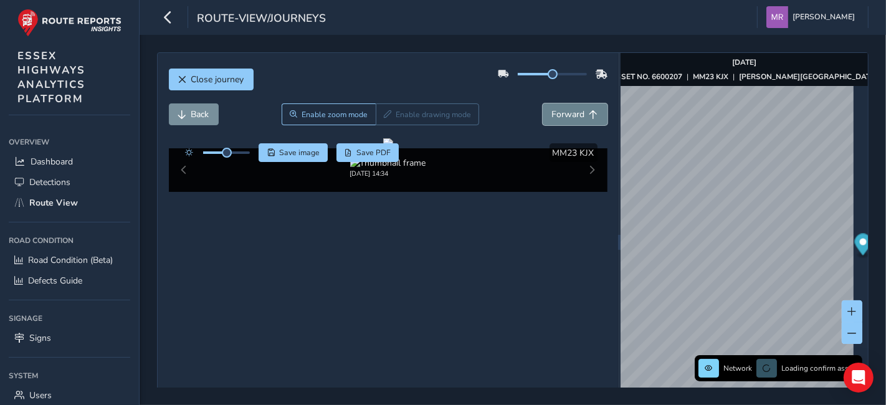
click at [552, 116] on span "Forward" at bounding box center [568, 114] width 33 height 12
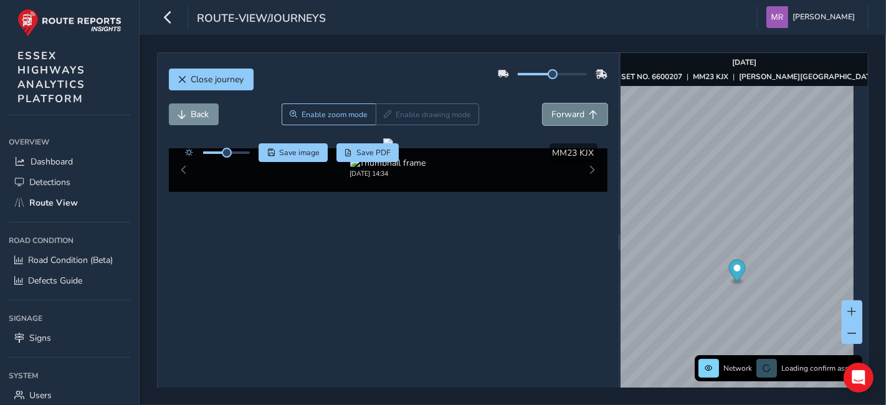
click at [552, 116] on span "Forward" at bounding box center [568, 114] width 33 height 12
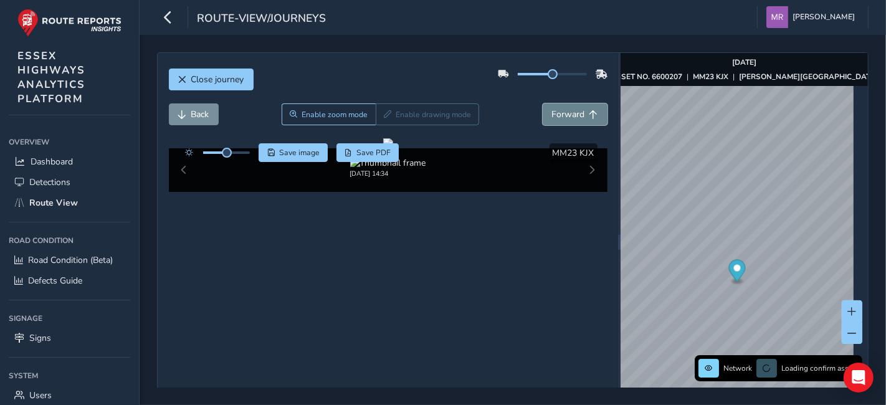
click at [552, 116] on span "Forward" at bounding box center [568, 114] width 33 height 12
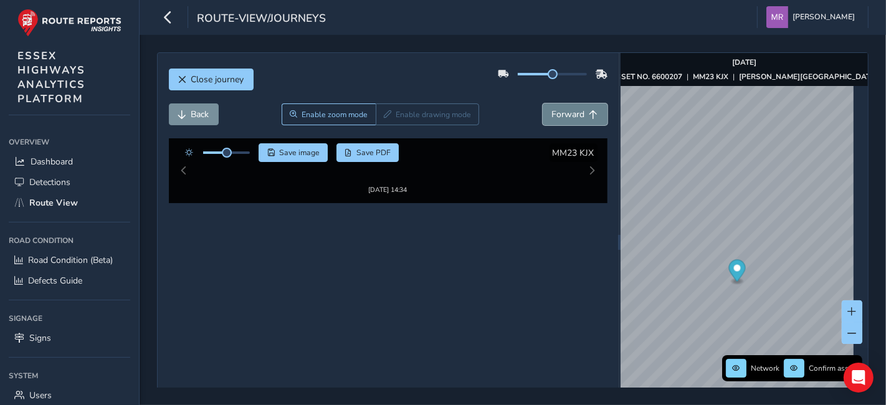
click at [552, 116] on span "Forward" at bounding box center [568, 114] width 33 height 12
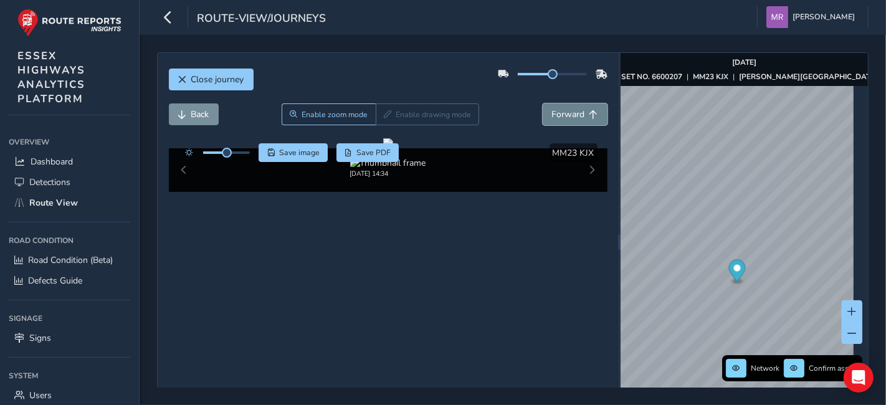
click at [552, 116] on span "Forward" at bounding box center [568, 114] width 33 height 12
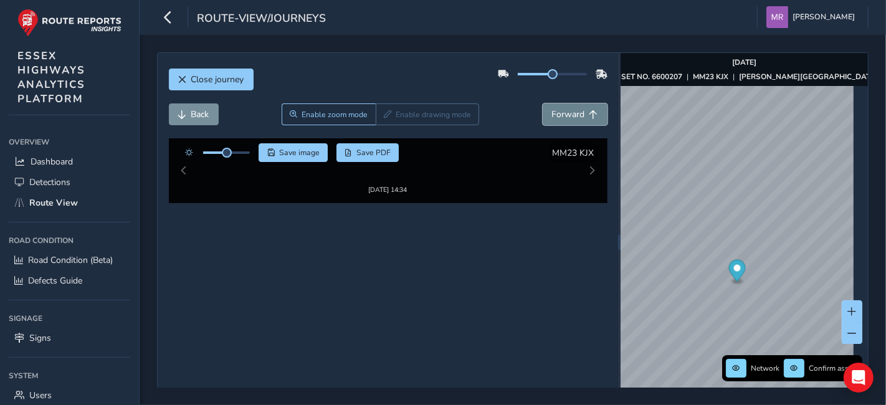
click at [552, 116] on span "Forward" at bounding box center [568, 114] width 33 height 12
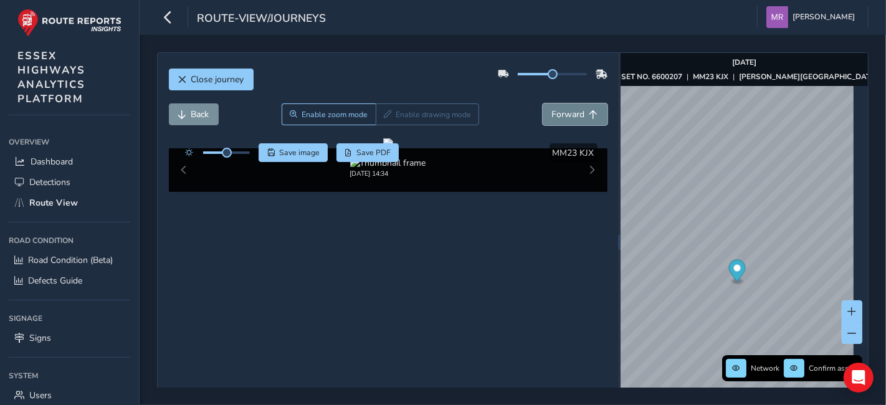
click at [552, 116] on span "Forward" at bounding box center [568, 114] width 33 height 12
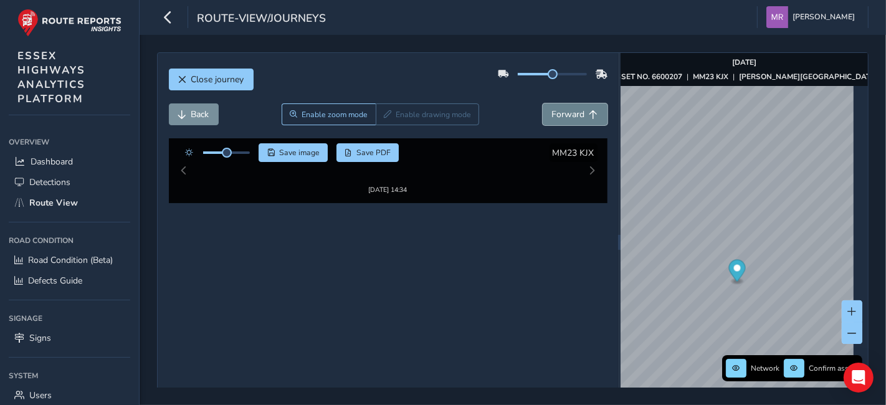
click at [552, 116] on span "Forward" at bounding box center [568, 114] width 33 height 12
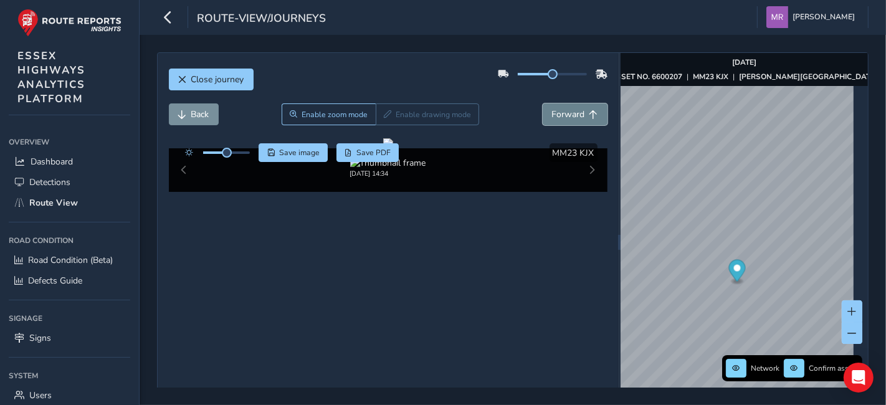
click at [552, 116] on span "Forward" at bounding box center [568, 114] width 33 height 12
click at [190, 115] on button "Back" at bounding box center [194, 114] width 50 height 22
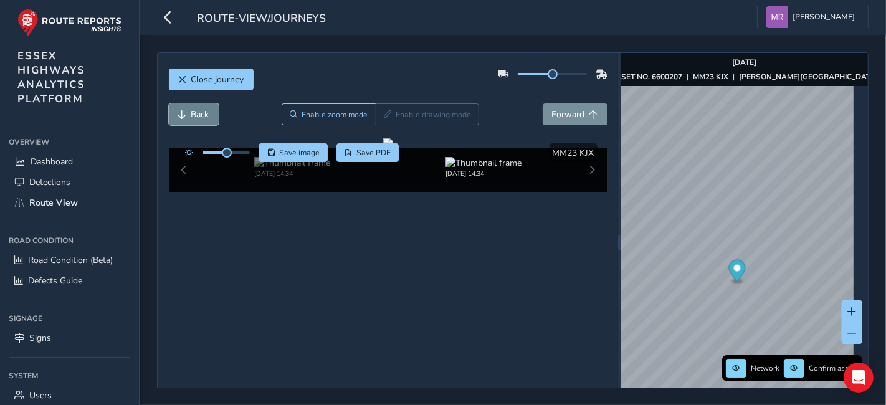
click at [190, 115] on button "Back" at bounding box center [194, 114] width 50 height 22
click at [191, 115] on span "Back" at bounding box center [200, 114] width 18 height 12
click at [190, 115] on button "Back" at bounding box center [194, 114] width 50 height 22
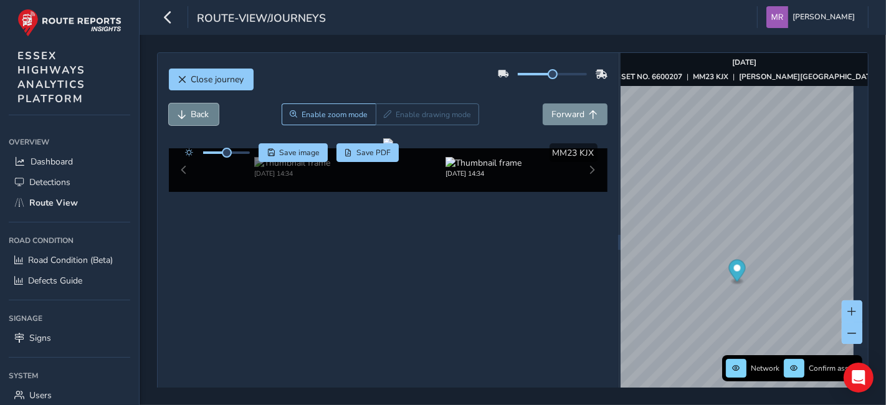
click at [190, 115] on button "Back" at bounding box center [194, 114] width 50 height 22
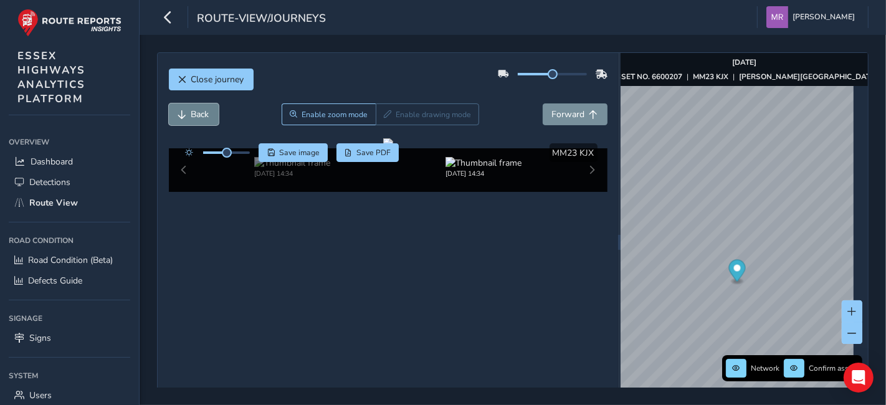
click at [190, 115] on button "Back" at bounding box center [194, 114] width 50 height 22
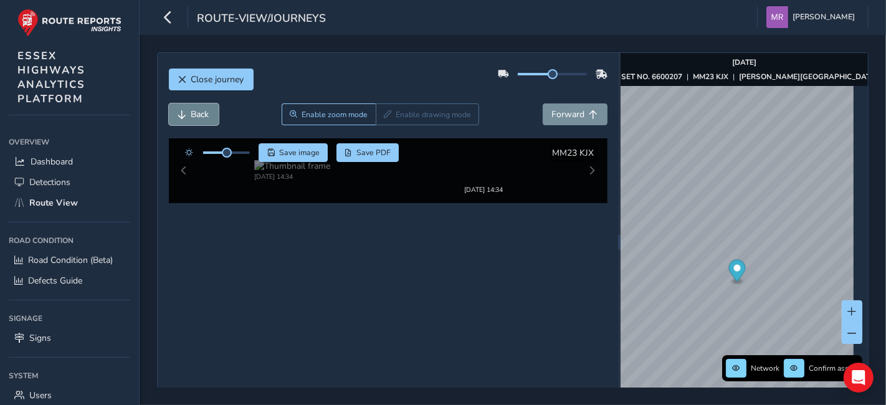
click at [190, 115] on button "Back" at bounding box center [194, 114] width 50 height 22
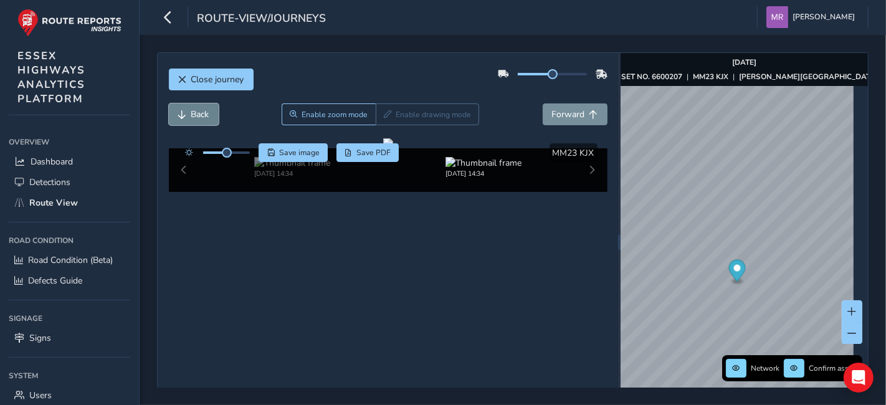
click at [190, 115] on button "Back" at bounding box center [194, 114] width 50 height 22
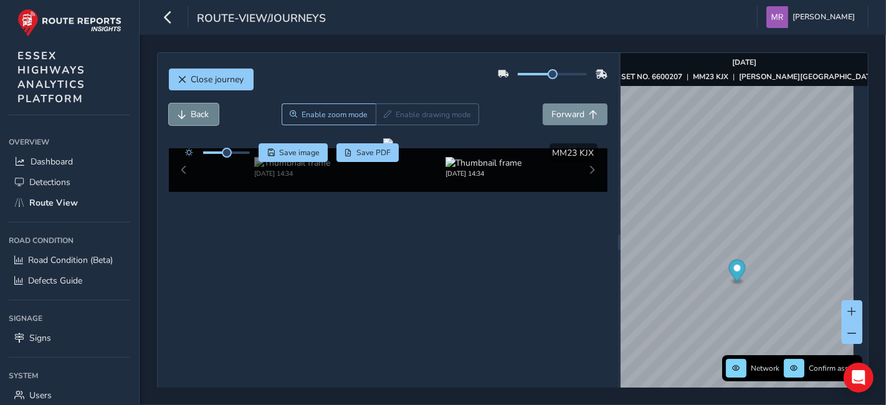
click at [190, 115] on button "Back" at bounding box center [194, 114] width 50 height 22
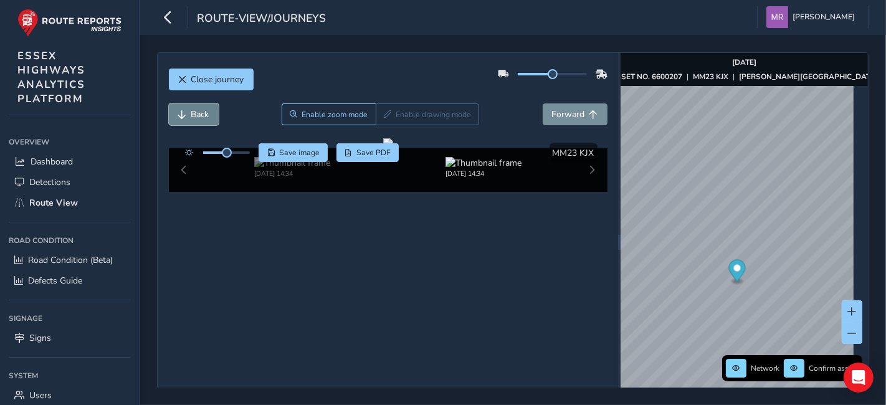
click at [190, 115] on button "Back" at bounding box center [194, 114] width 50 height 22
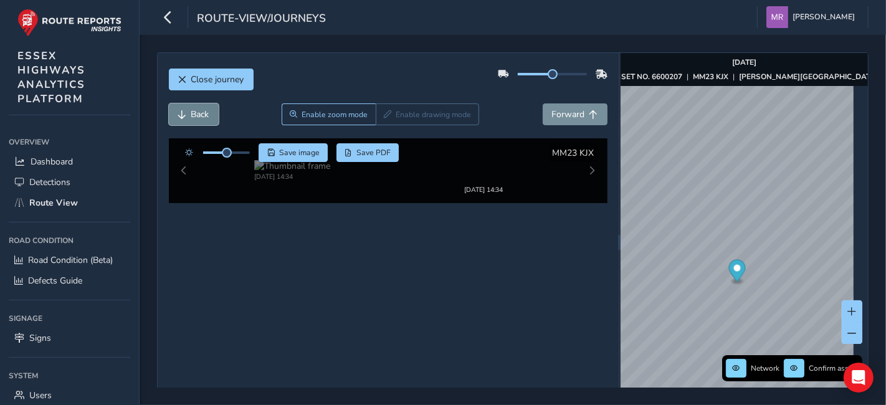
click at [190, 115] on button "Back" at bounding box center [194, 114] width 50 height 22
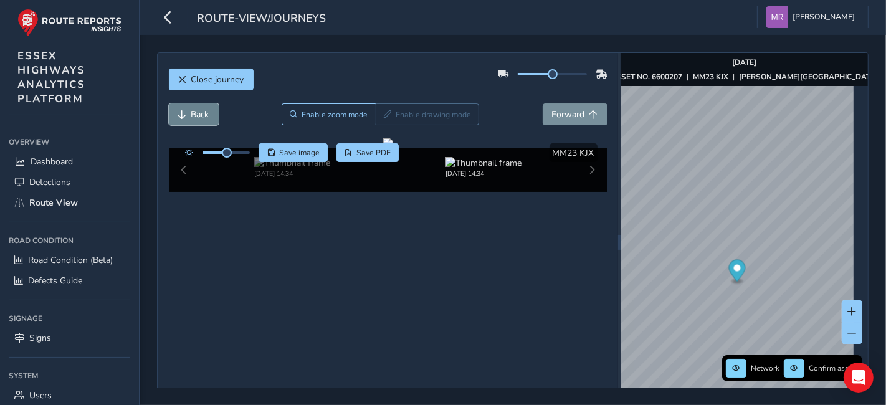
click at [190, 115] on button "Back" at bounding box center [194, 114] width 50 height 22
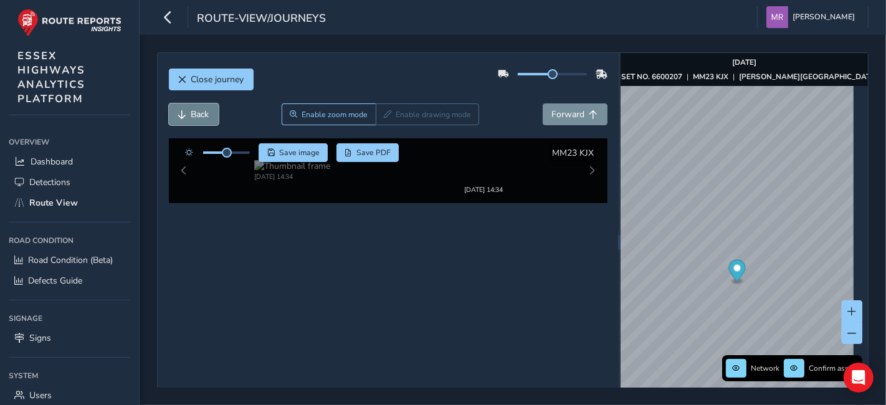
click at [190, 115] on button "Back" at bounding box center [194, 114] width 50 height 22
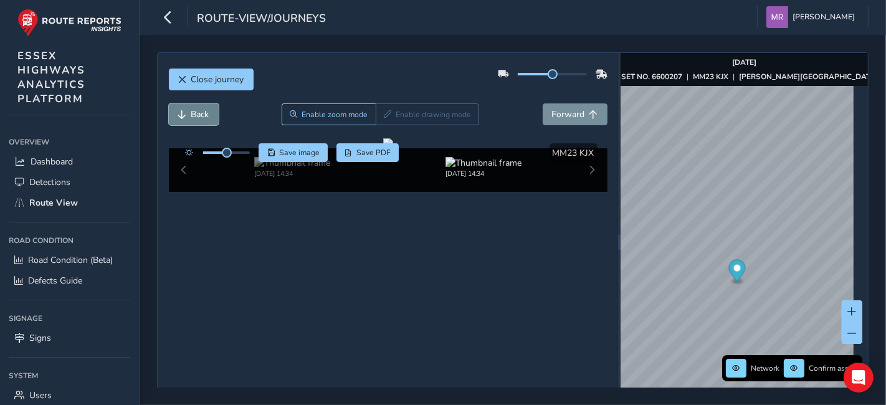
click at [190, 115] on button "Back" at bounding box center [194, 114] width 50 height 22
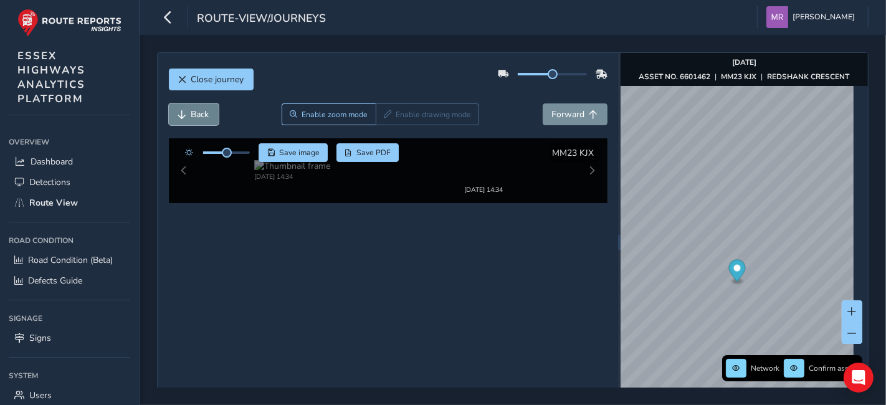
click at [190, 115] on button "Back" at bounding box center [194, 114] width 50 height 22
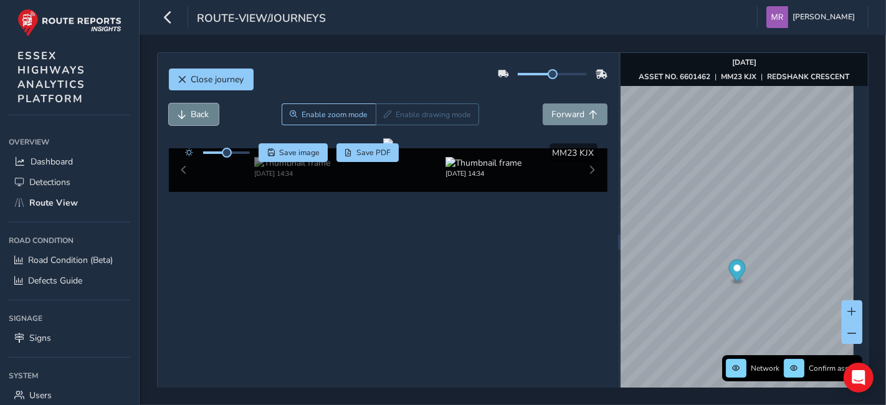
click at [190, 115] on button "Back" at bounding box center [194, 114] width 50 height 22
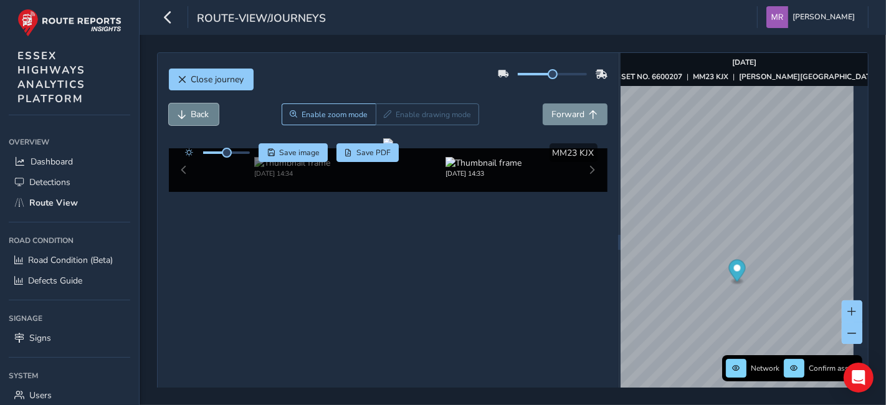
click at [190, 115] on button "Back" at bounding box center [194, 114] width 50 height 22
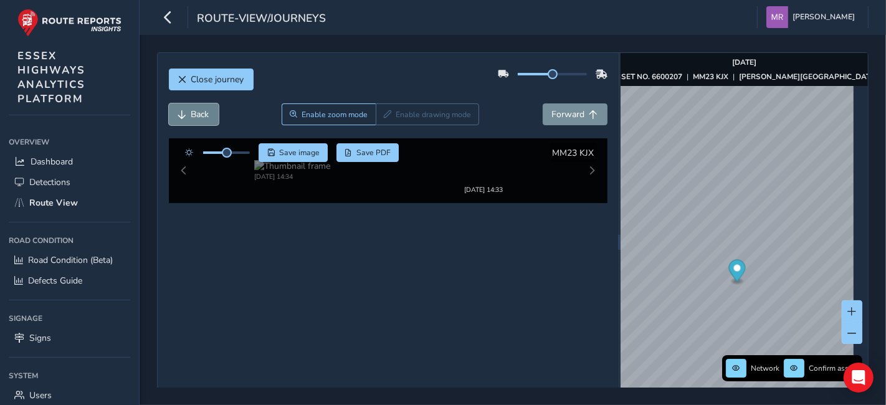
click at [190, 115] on button "Back" at bounding box center [194, 114] width 50 height 22
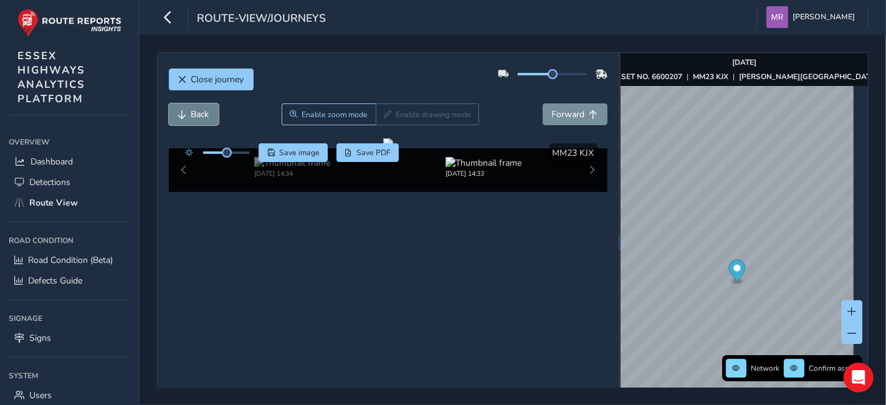
click at [190, 115] on button "Back" at bounding box center [194, 114] width 50 height 22
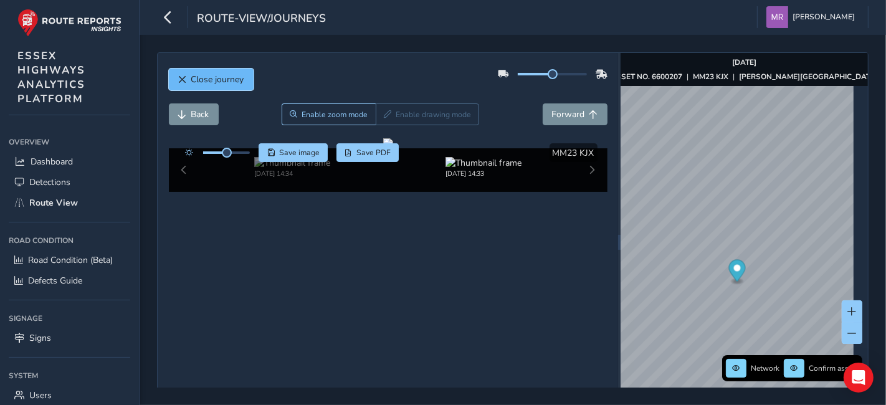
click at [230, 79] on span "Close journey" at bounding box center [217, 80] width 53 height 12
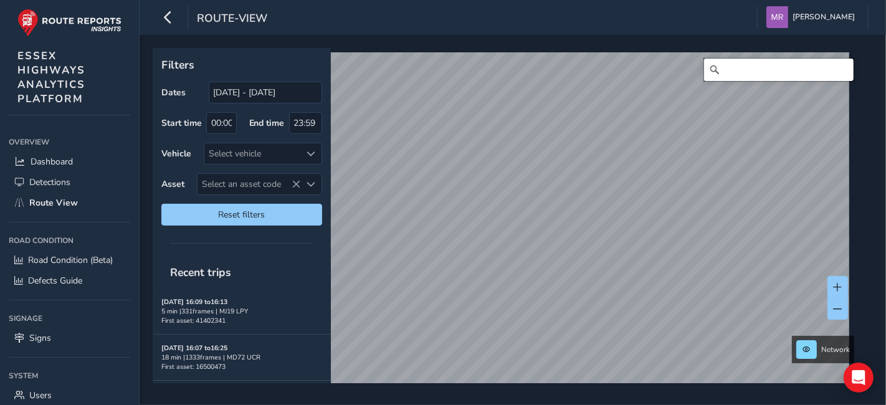
click at [739, 77] on input "Search" at bounding box center [779, 70] width 150 height 22
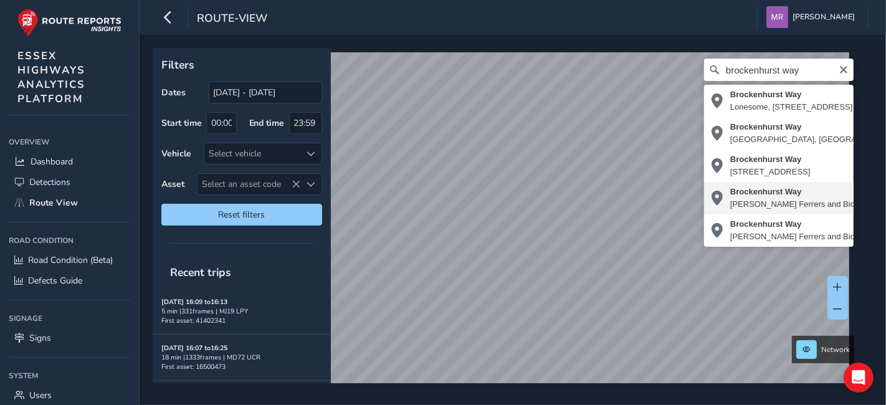
type input "[STREET_ADDRESS][PERSON_NAME]"
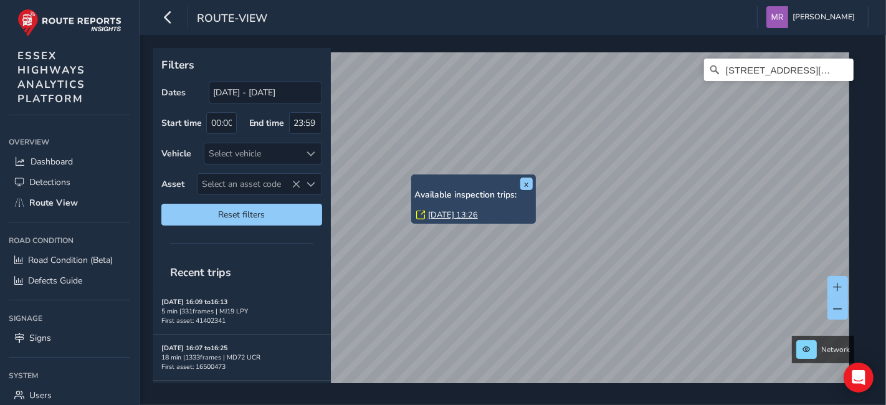
click at [460, 219] on link "[DATE] 13:26" at bounding box center [453, 214] width 50 height 11
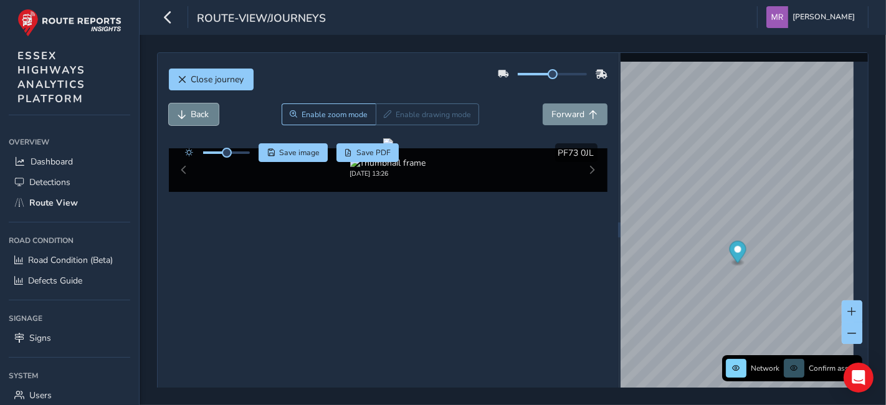
click at [195, 105] on button "Back" at bounding box center [194, 114] width 50 height 22
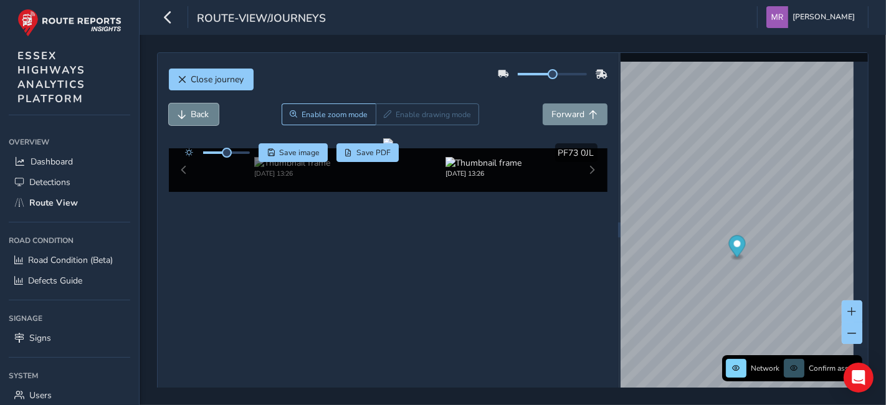
click at [195, 105] on button "Back" at bounding box center [194, 114] width 50 height 22
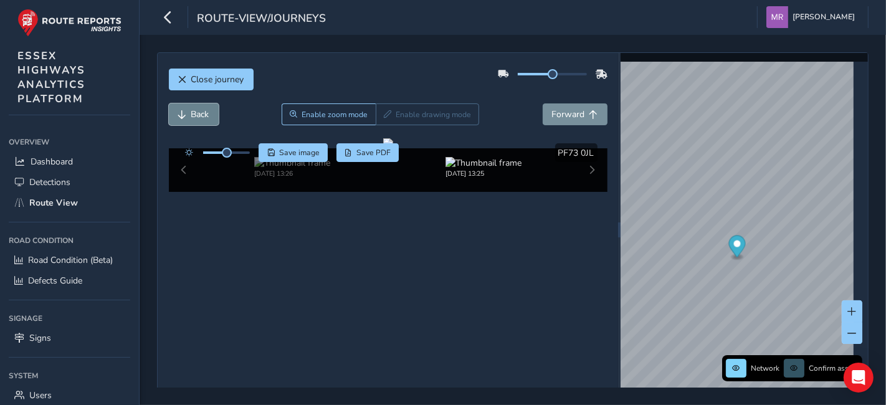
click at [195, 105] on button "Back" at bounding box center [194, 114] width 50 height 22
click at [210, 108] on button "Back" at bounding box center [194, 114] width 50 height 22
click at [199, 110] on span "Back" at bounding box center [200, 114] width 18 height 12
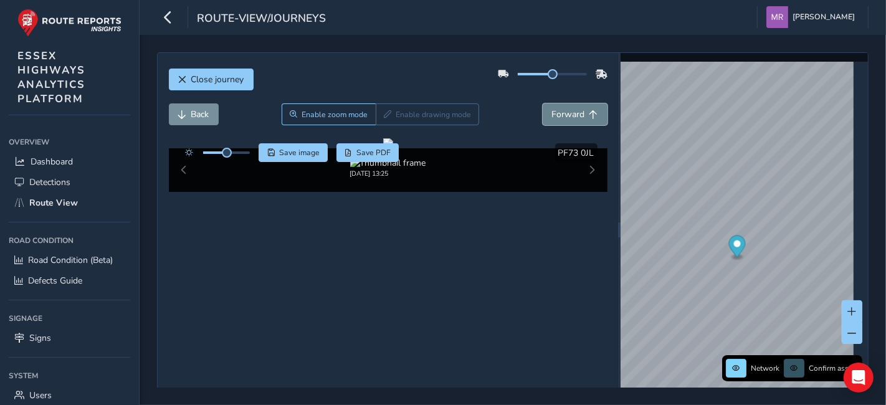
click at [563, 122] on button "Forward" at bounding box center [575, 114] width 65 height 22
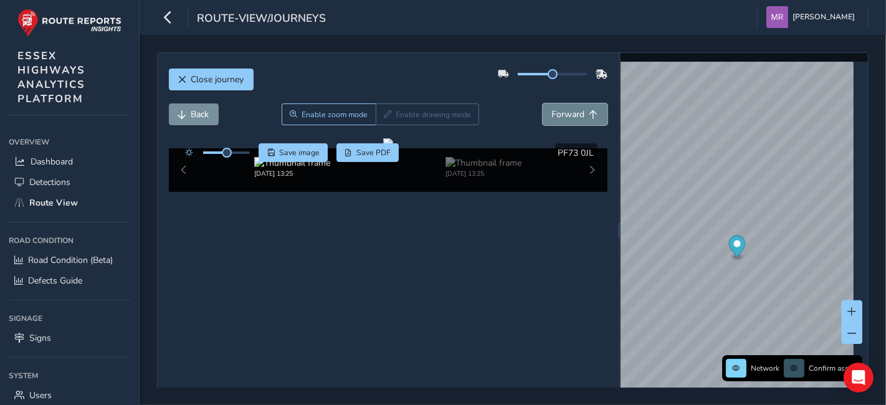
click at [563, 122] on button "Forward" at bounding box center [575, 114] width 65 height 22
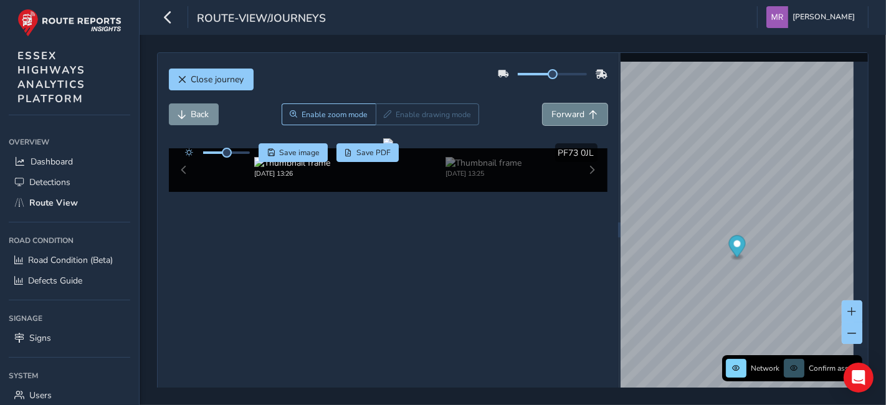
click at [563, 122] on button "Forward" at bounding box center [575, 114] width 65 height 22
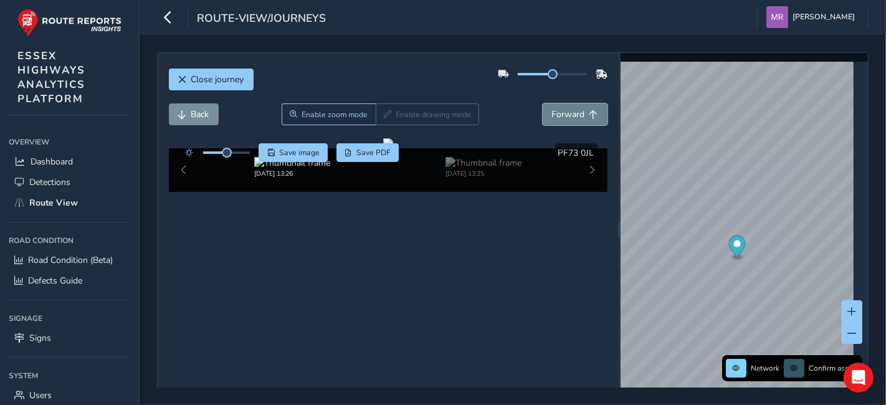
click at [563, 122] on button "Forward" at bounding box center [575, 114] width 65 height 22
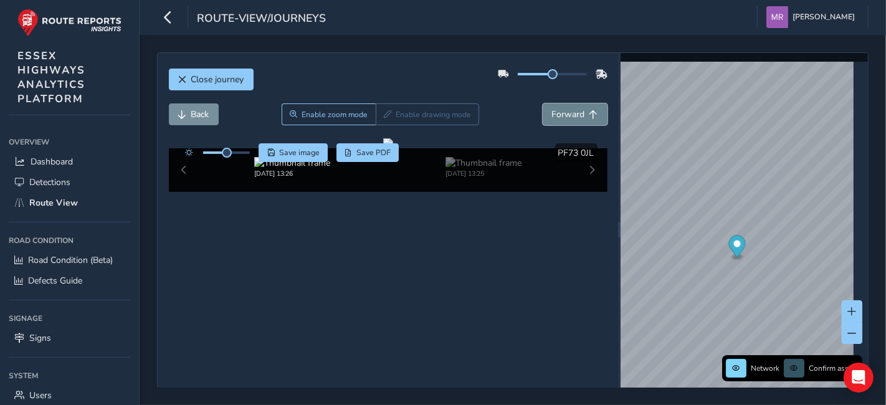
click at [563, 122] on button "Forward" at bounding box center [575, 114] width 65 height 22
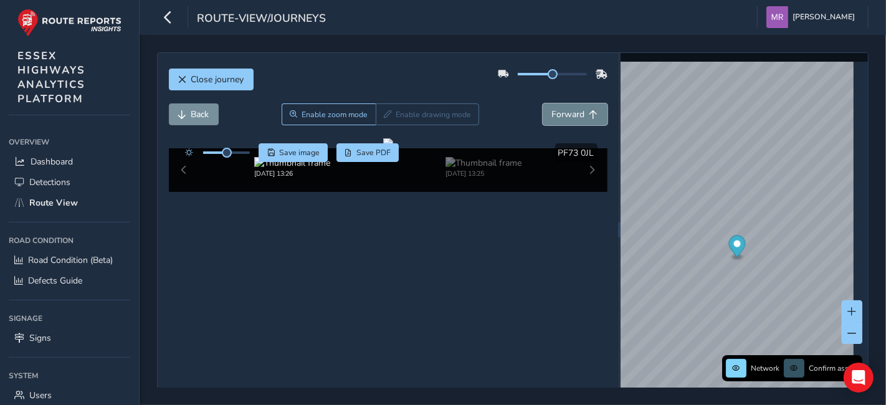
click at [563, 122] on button "Forward" at bounding box center [575, 114] width 65 height 22
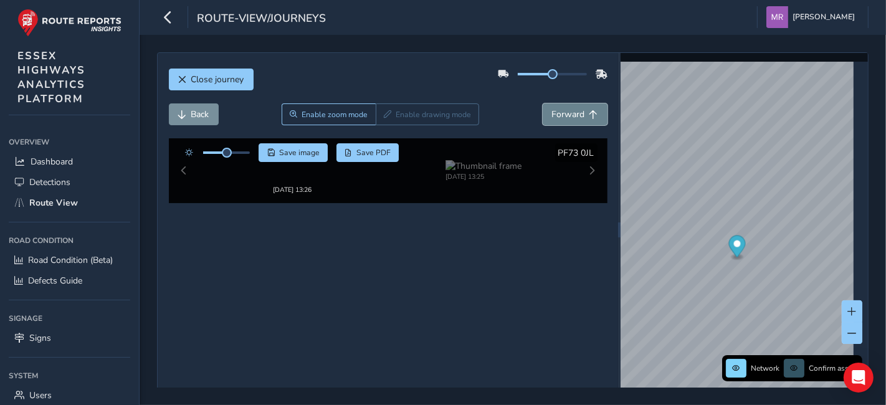
click at [563, 122] on button "Forward" at bounding box center [575, 114] width 65 height 22
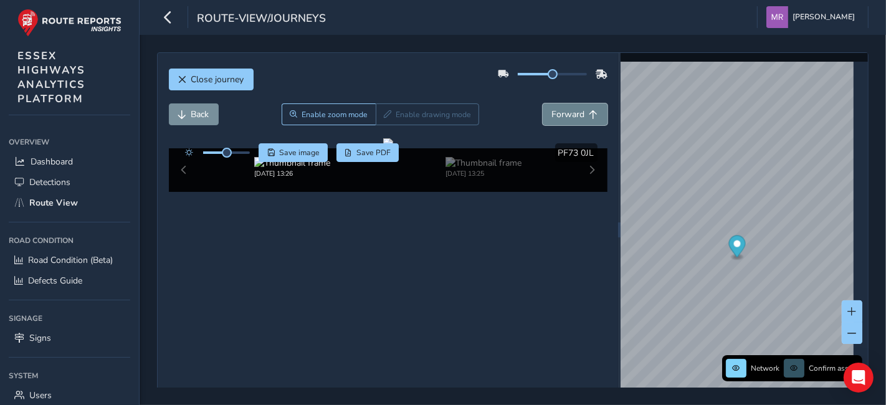
click at [563, 122] on button "Forward" at bounding box center [575, 114] width 65 height 22
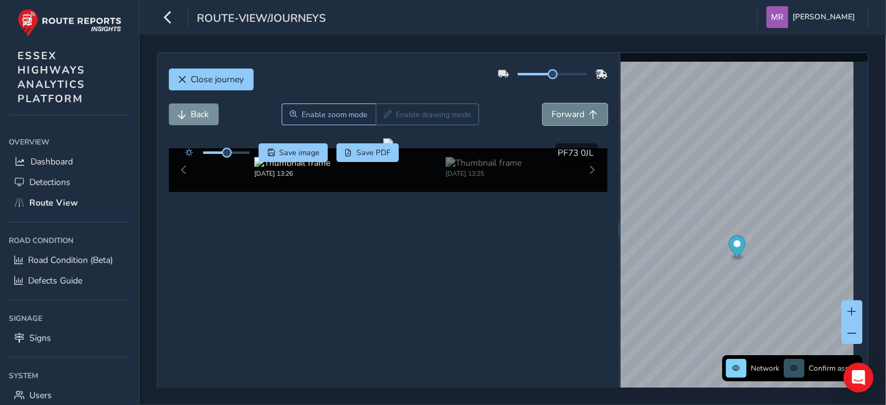
click at [563, 122] on button "Forward" at bounding box center [575, 114] width 65 height 22
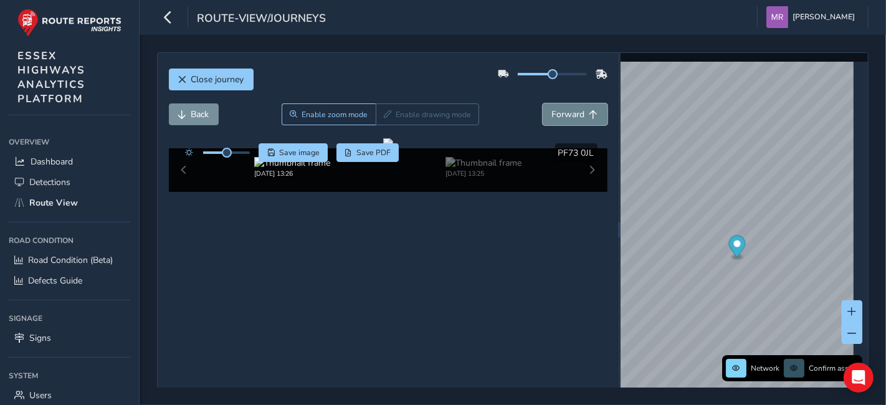
click at [563, 122] on button "Forward" at bounding box center [575, 114] width 65 height 22
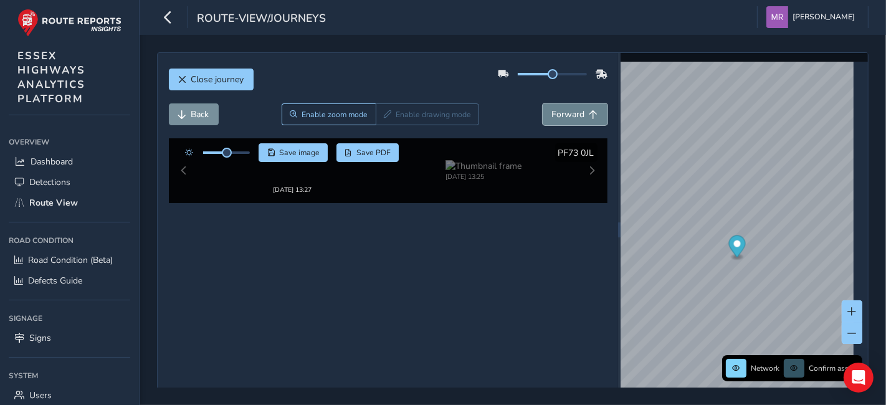
click at [563, 122] on button "Forward" at bounding box center [575, 114] width 65 height 22
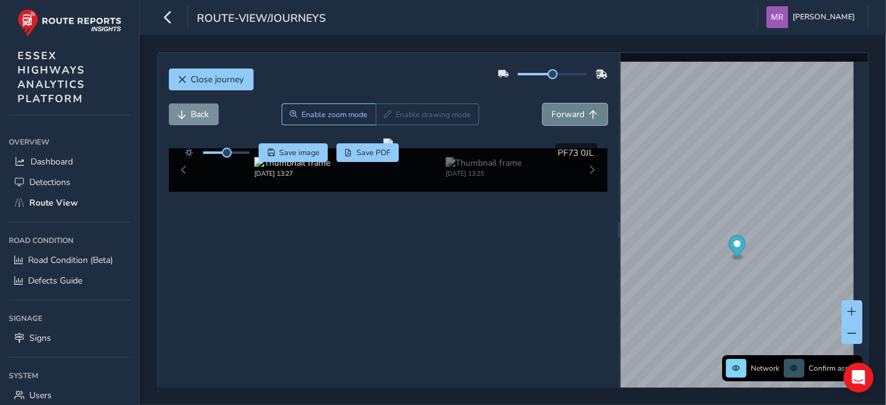
click at [563, 122] on button "Forward" at bounding box center [575, 114] width 65 height 22
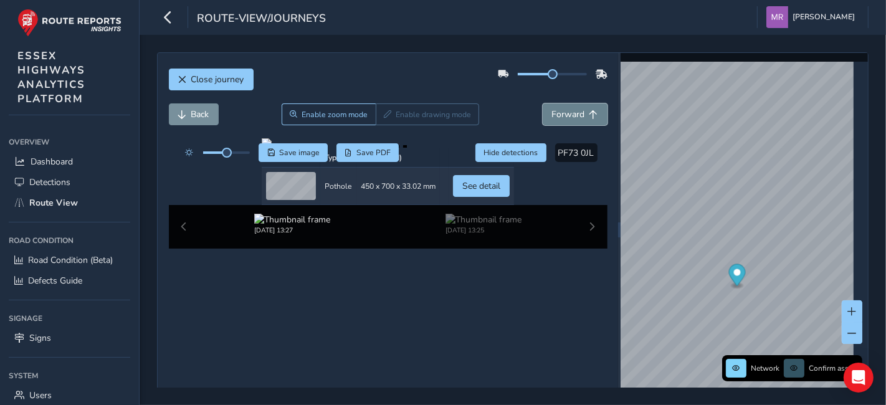
click at [563, 122] on button "Forward" at bounding box center [575, 114] width 65 height 22
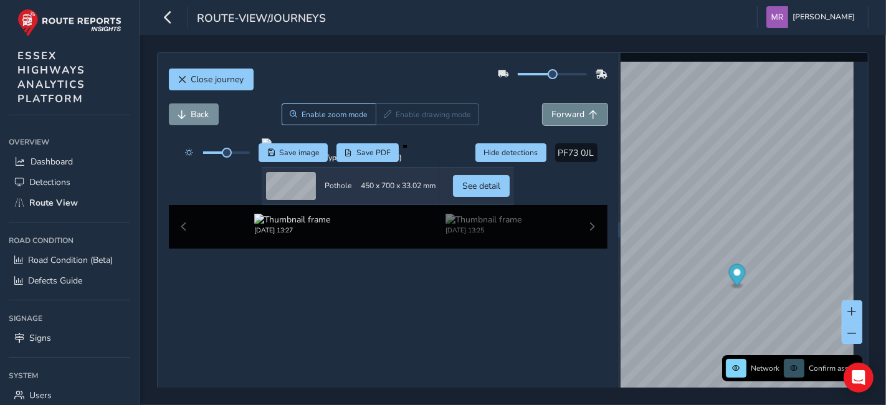
click at [563, 122] on button "Forward" at bounding box center [575, 114] width 65 height 22
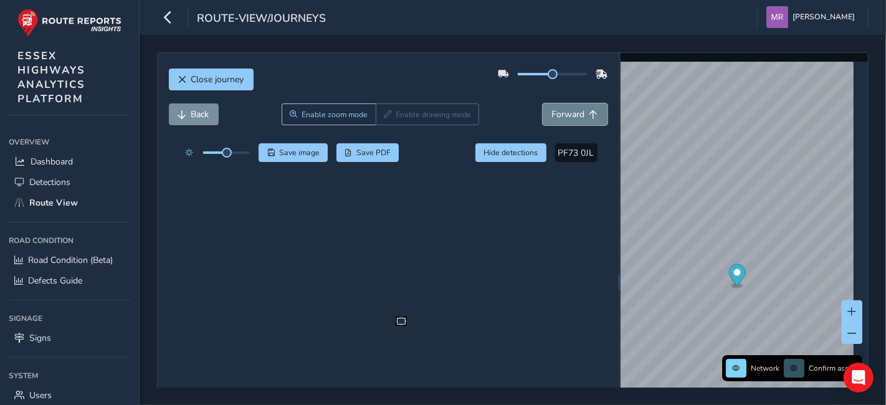
click at [563, 122] on button "Forward" at bounding box center [575, 114] width 65 height 22
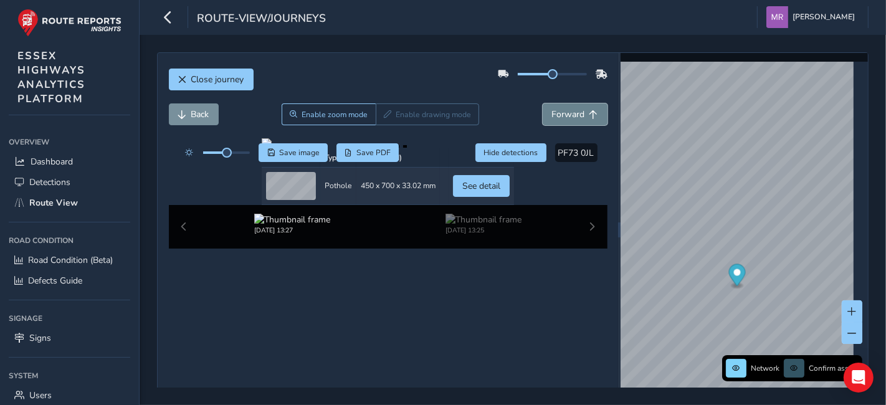
click at [563, 122] on button "Forward" at bounding box center [575, 114] width 65 height 22
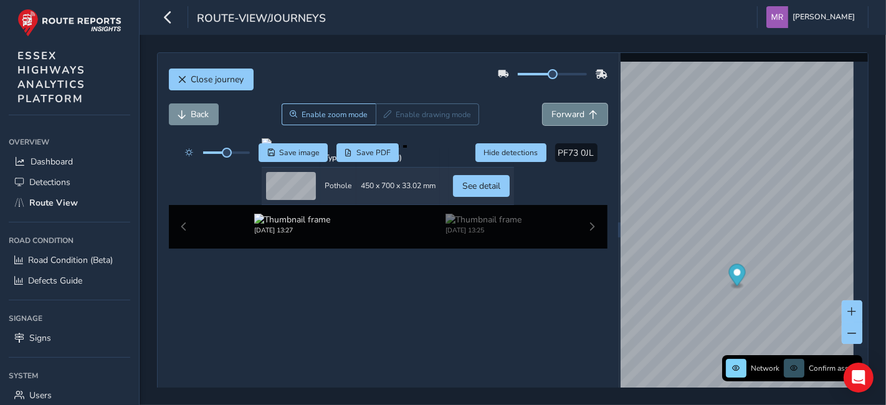
click at [563, 122] on button "Forward" at bounding box center [575, 114] width 65 height 22
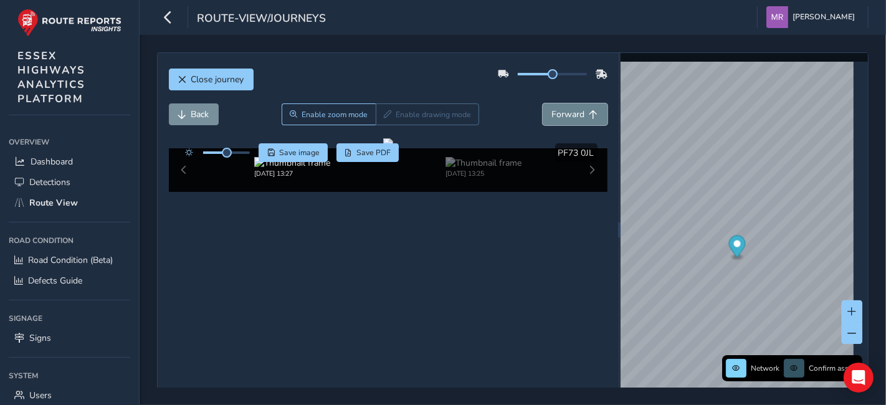
click at [563, 122] on button "Forward" at bounding box center [575, 114] width 65 height 22
